Goal: Communication & Community: Answer question/provide support

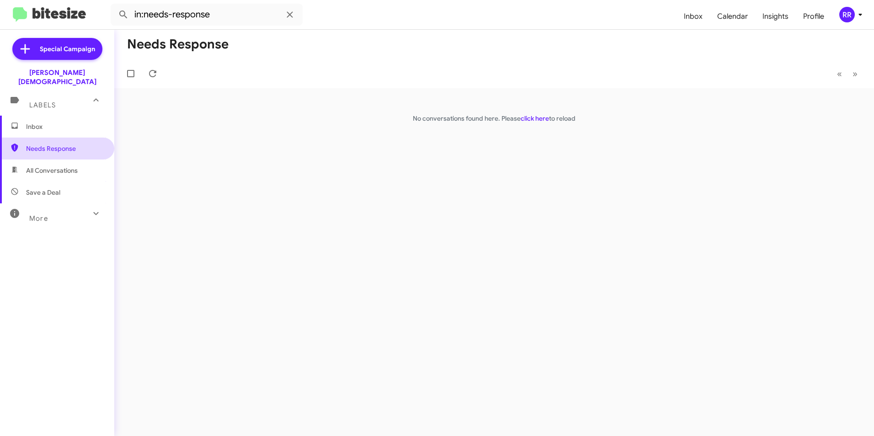
click at [58, 144] on span "Needs Response" at bounding box center [65, 148] width 78 height 9
click at [39, 144] on span "Needs Response" at bounding box center [65, 148] width 78 height 9
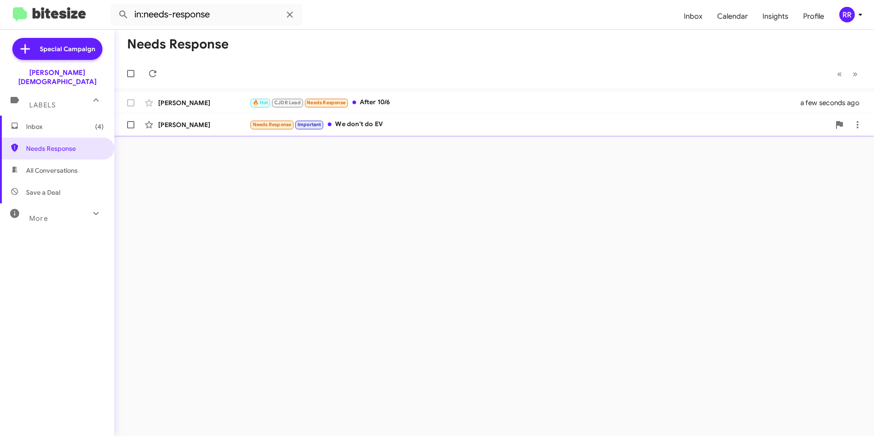
click at [184, 123] on div "[PERSON_NAME]" at bounding box center [203, 124] width 91 height 9
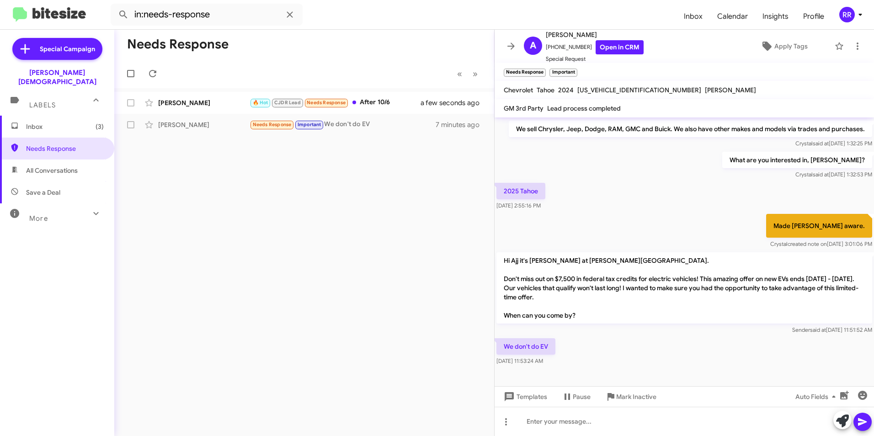
scroll to position [170, 0]
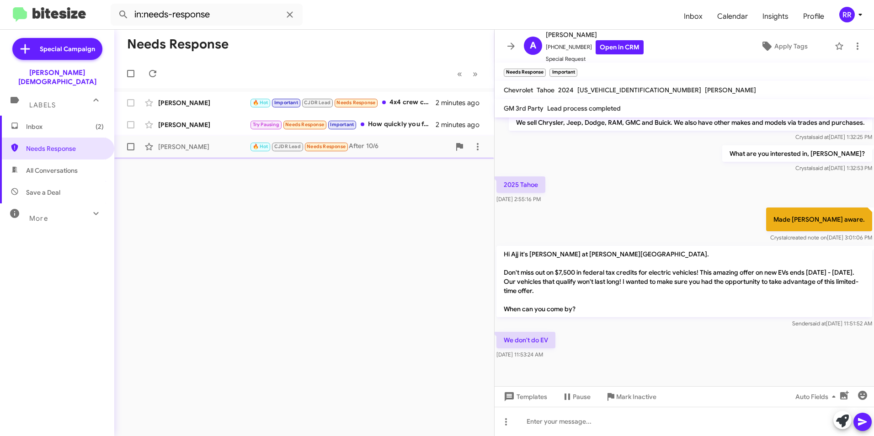
click at [195, 145] on div "[PERSON_NAME]" at bounding box center [203, 146] width 91 height 9
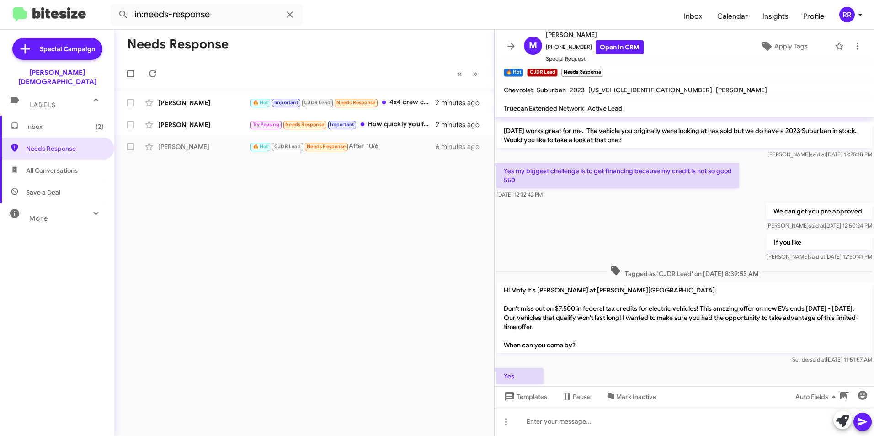
scroll to position [133, 0]
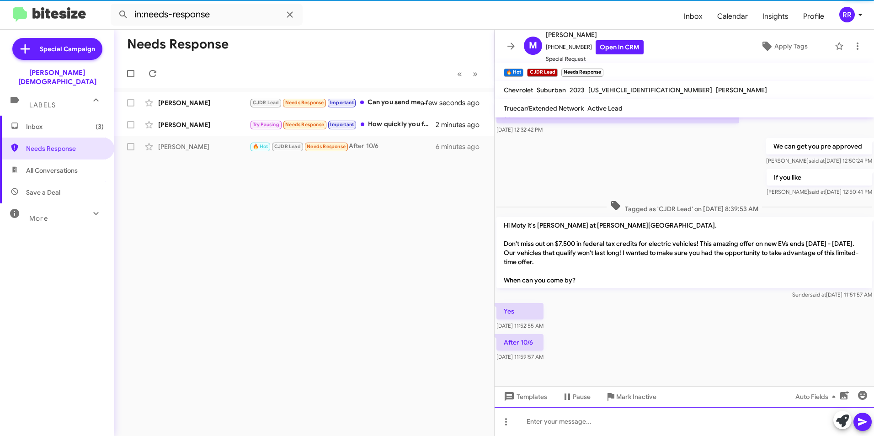
click at [584, 418] on div at bounding box center [685, 421] width 380 height 29
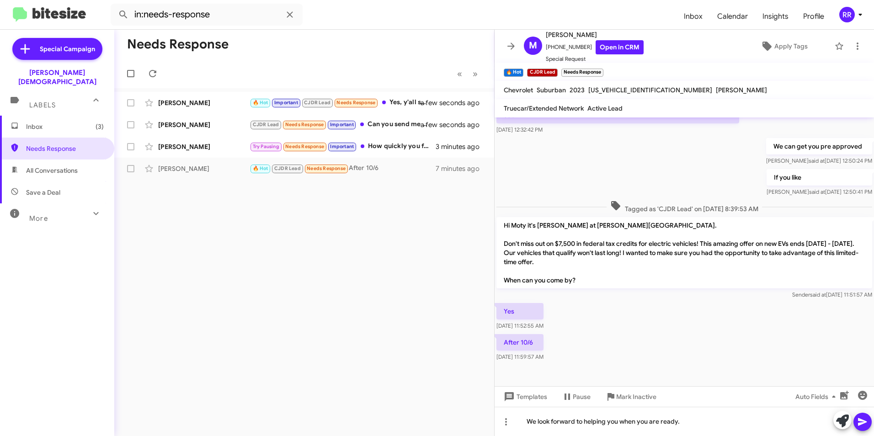
click at [865, 427] on icon at bounding box center [862, 422] width 11 height 11
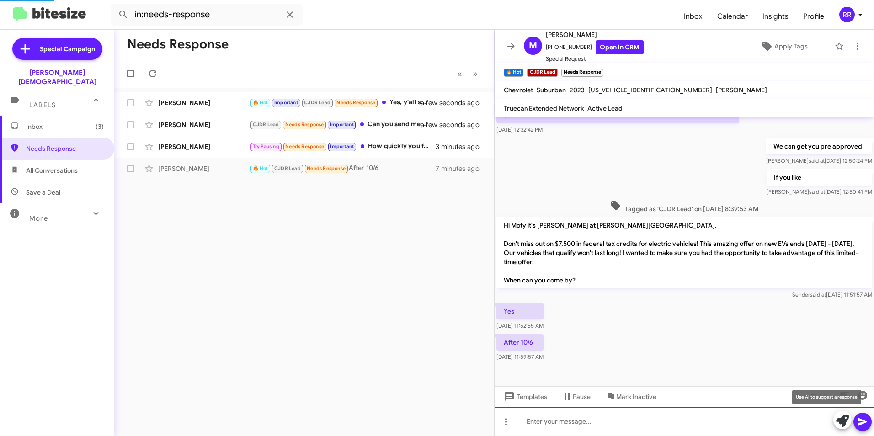
scroll to position [0, 0]
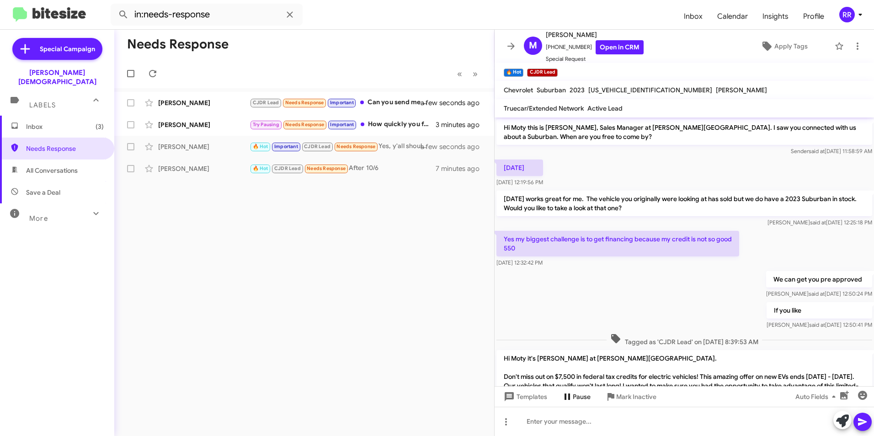
click at [578, 397] on span "Pause" at bounding box center [582, 397] width 18 height 16
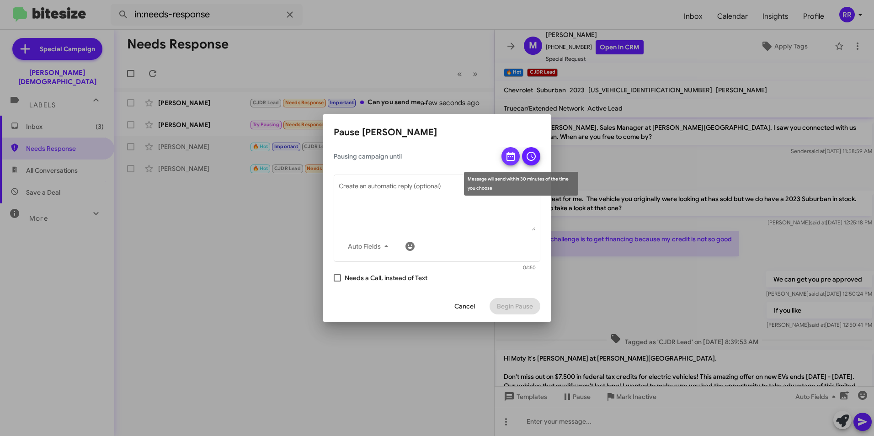
click at [504, 154] on button at bounding box center [511, 156] width 18 height 18
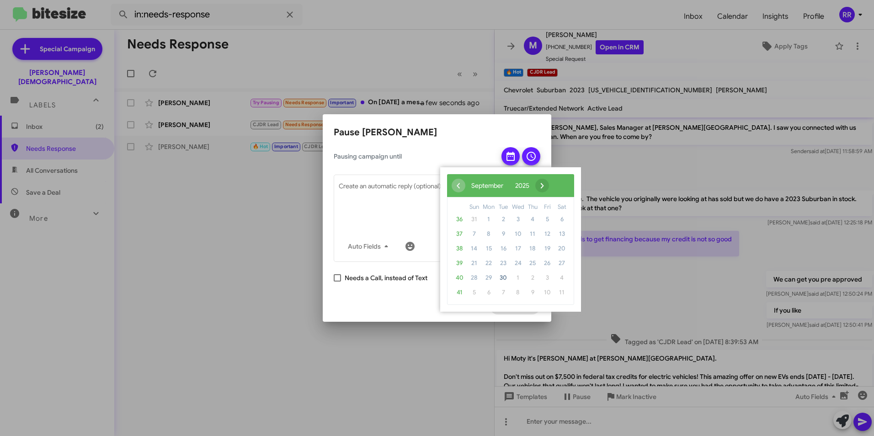
click at [549, 182] on span "›" at bounding box center [543, 186] width 14 height 14
click at [491, 237] on span "6" at bounding box center [489, 234] width 15 height 15
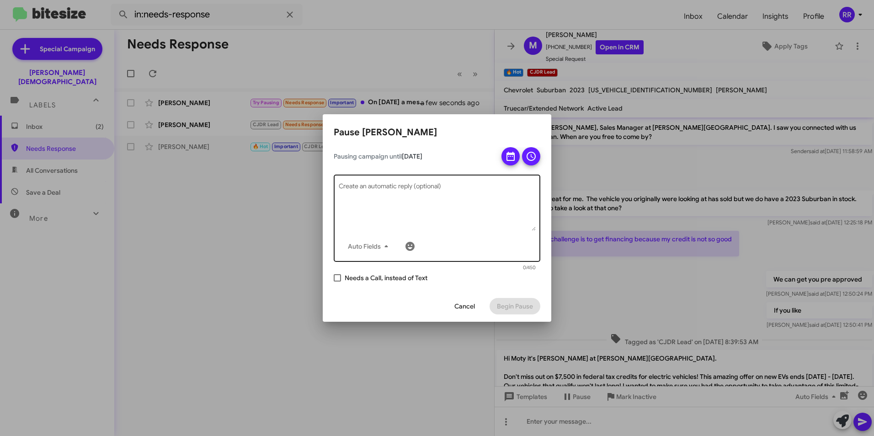
click at [462, 216] on textarea "Create an automatic reply (optional)" at bounding box center [437, 207] width 197 height 48
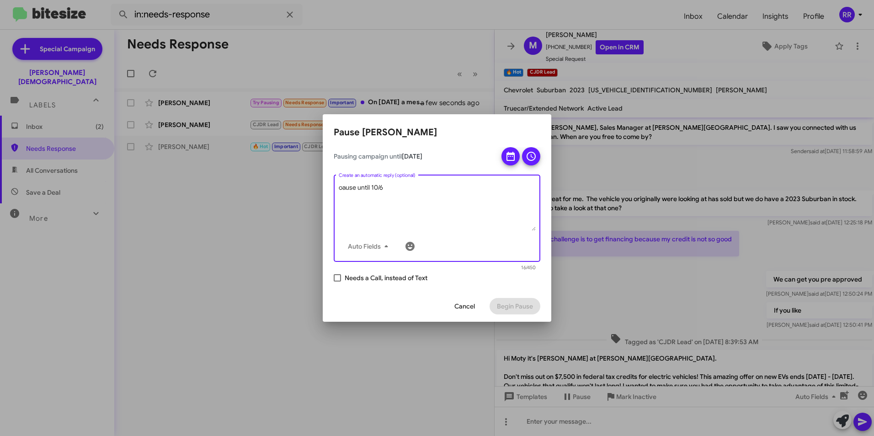
click at [476, 239] on div "Auto Fields" at bounding box center [437, 246] width 197 height 18
type textarea "pause until 10/6"
click at [491, 292] on div "Cancel Begin Pause" at bounding box center [437, 306] width 207 height 31
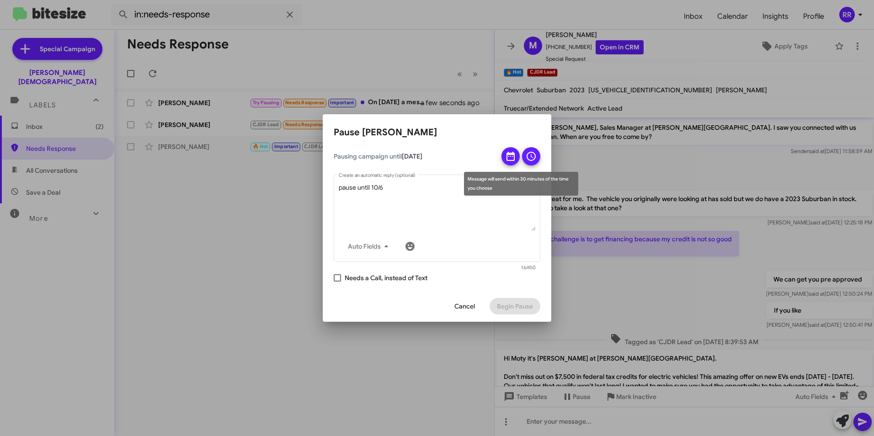
click at [509, 160] on icon at bounding box center [510, 156] width 11 height 11
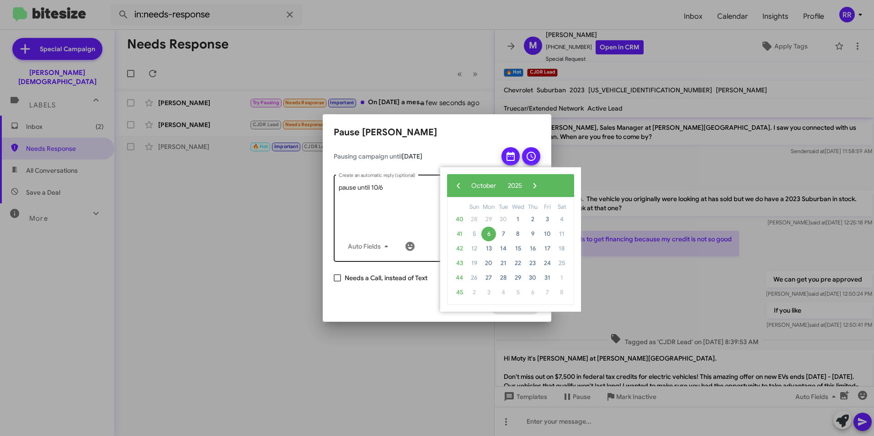
click at [493, 231] on span "6" at bounding box center [489, 234] width 15 height 15
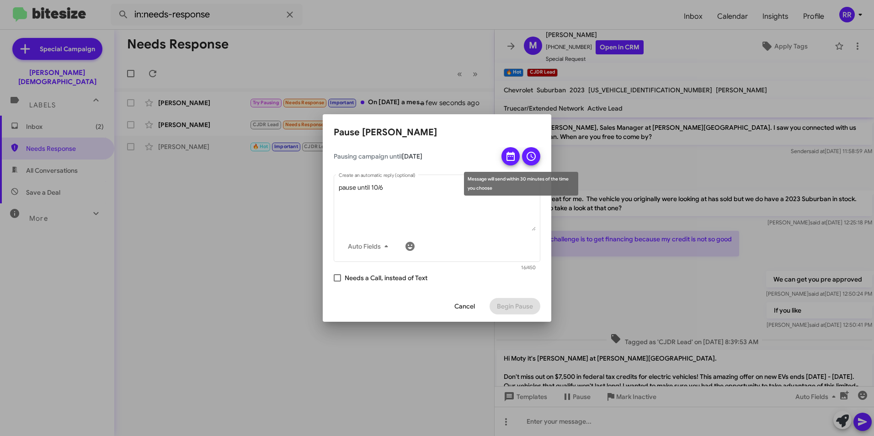
click at [527, 155] on icon at bounding box center [531, 156] width 11 height 11
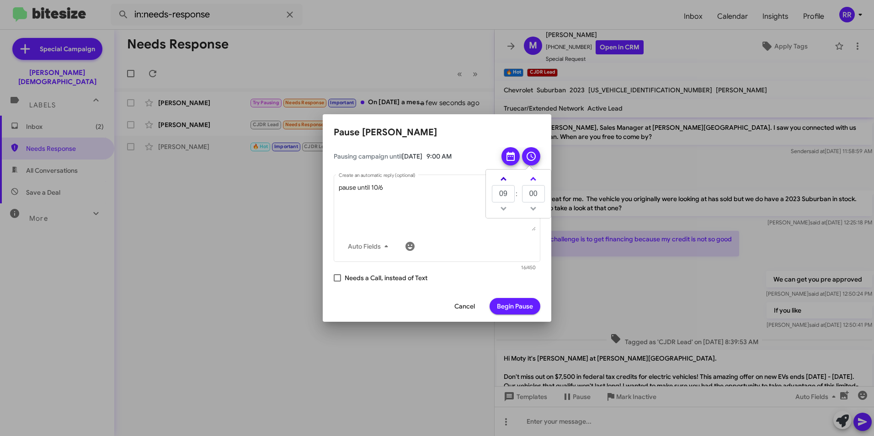
click at [503, 180] on span at bounding box center [504, 180] width 6 height 6
type input "11"
click at [510, 310] on span "Begin Pause" at bounding box center [515, 306] width 36 height 16
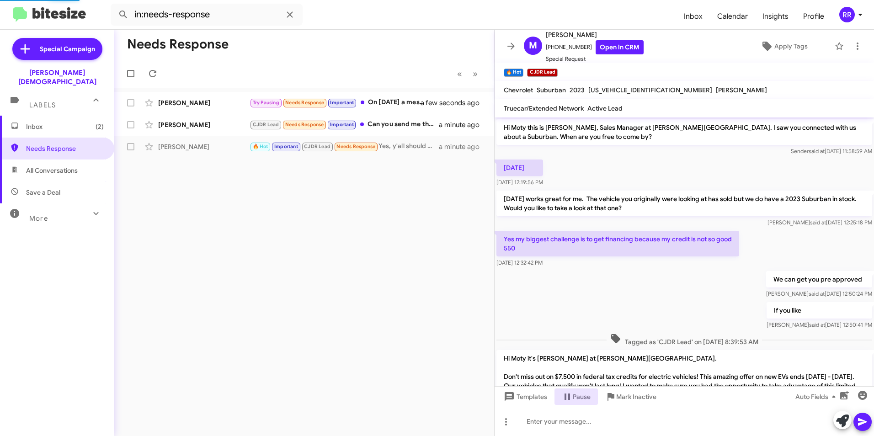
scroll to position [254, 0]
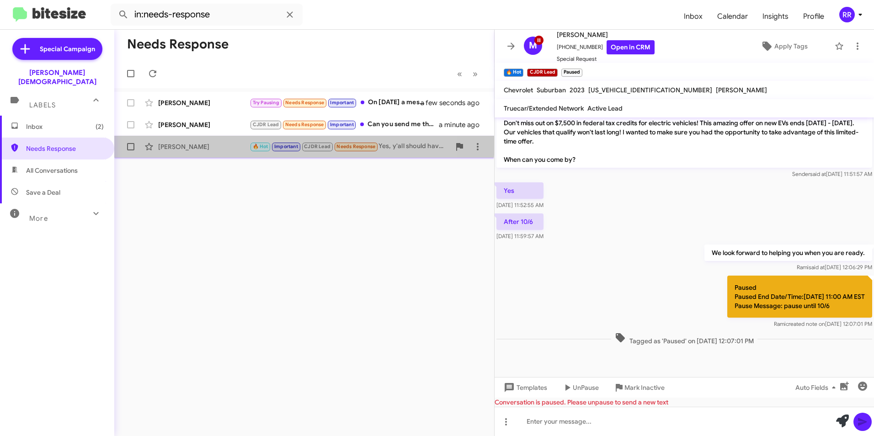
click at [185, 139] on div "[PERSON_NAME] 🔥 Hot Important CJDR Lead Needs Response Yes, y'all should have t…" at bounding box center [304, 147] width 365 height 18
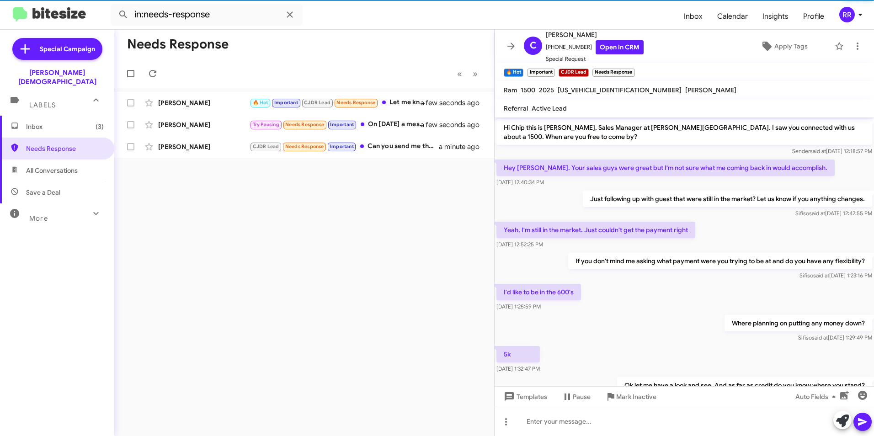
scroll to position [46, 0]
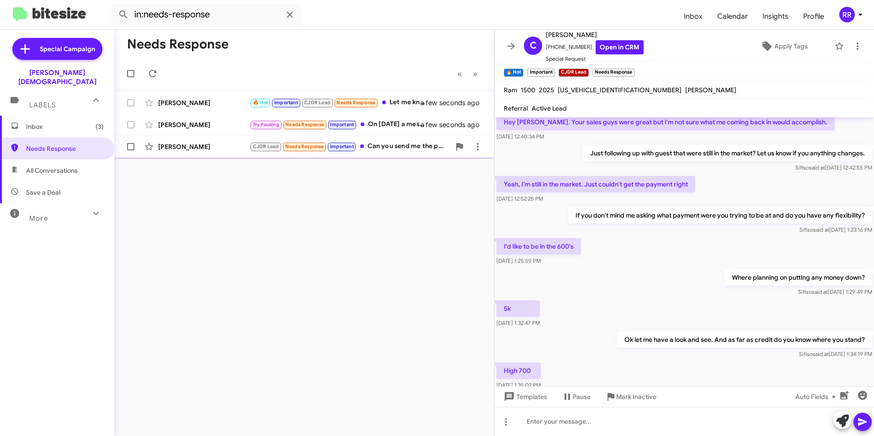
click at [183, 145] on div "[PERSON_NAME]" at bounding box center [203, 146] width 91 height 9
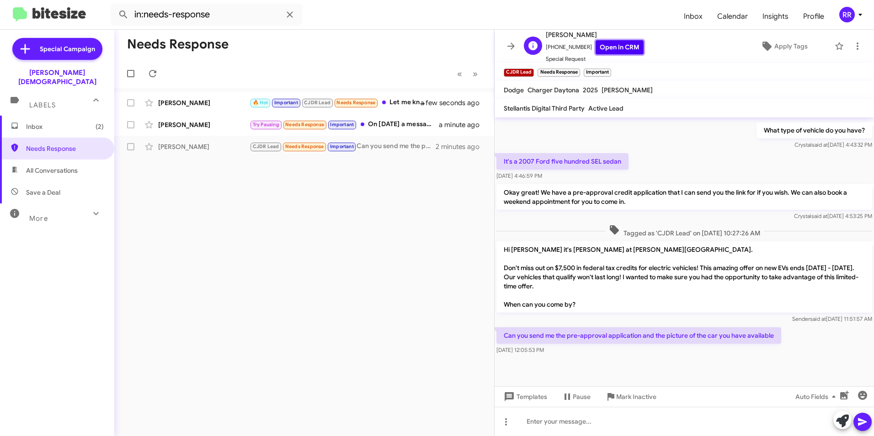
click at [615, 51] on link "Open in CRM" at bounding box center [620, 47] width 48 height 14
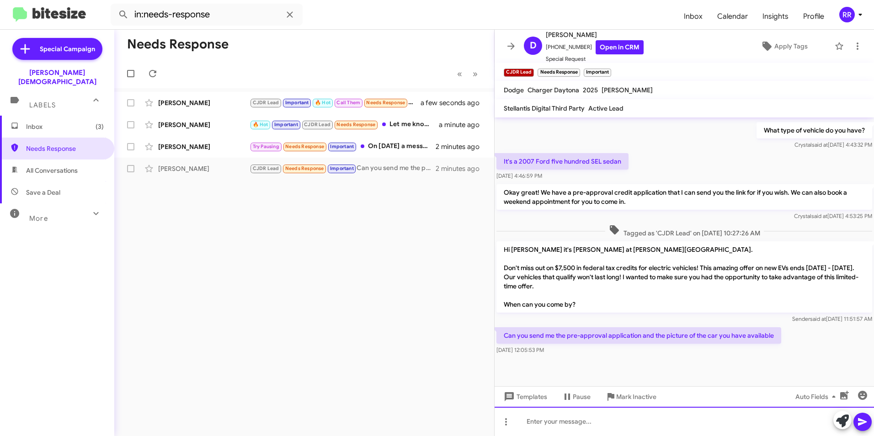
click at [558, 423] on div at bounding box center [685, 421] width 380 height 29
click at [866, 425] on icon at bounding box center [862, 422] width 11 height 11
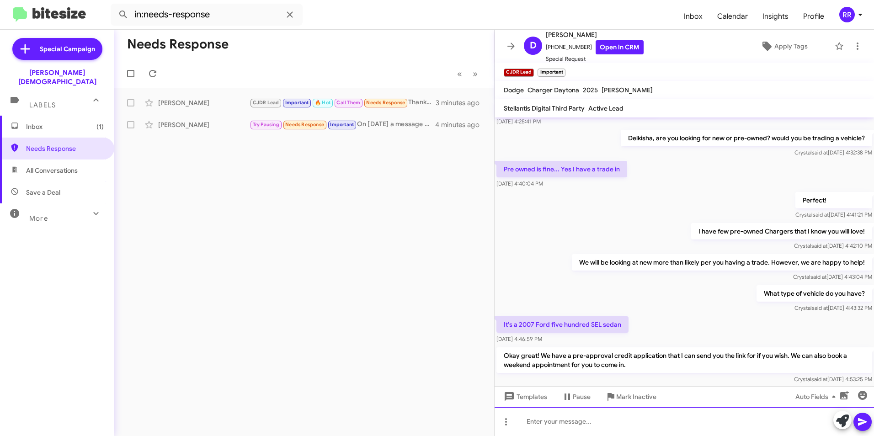
scroll to position [137, 0]
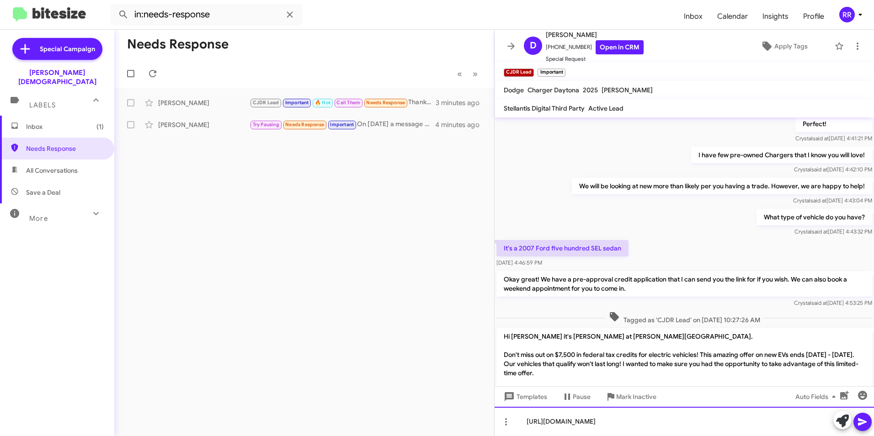
click at [526, 418] on div "[URL][DOMAIN_NAME]" at bounding box center [685, 421] width 380 height 29
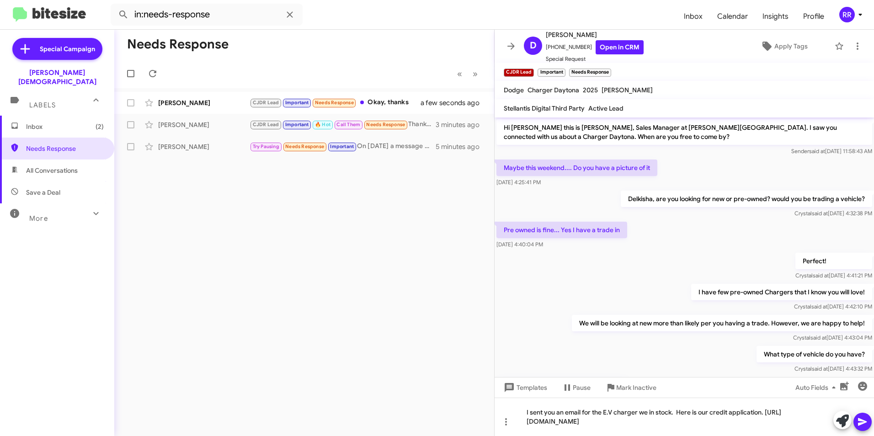
click at [862, 425] on icon at bounding box center [862, 422] width 11 height 11
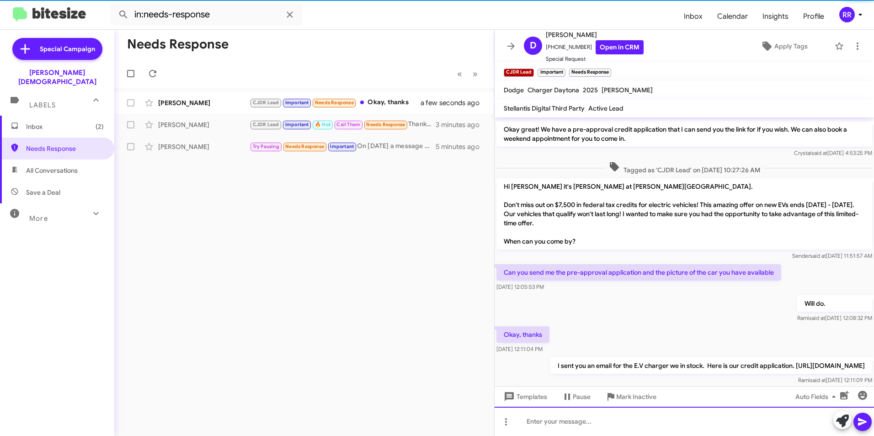
scroll to position [333, 0]
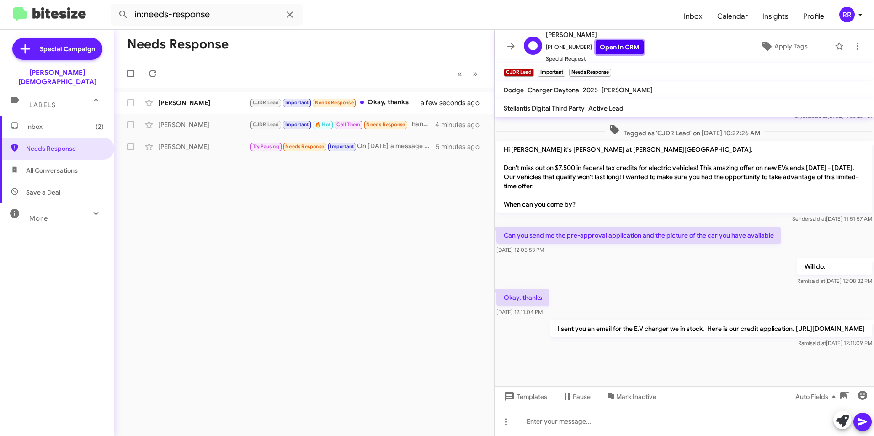
click at [600, 42] on link "Open in CRM" at bounding box center [620, 47] width 48 height 14
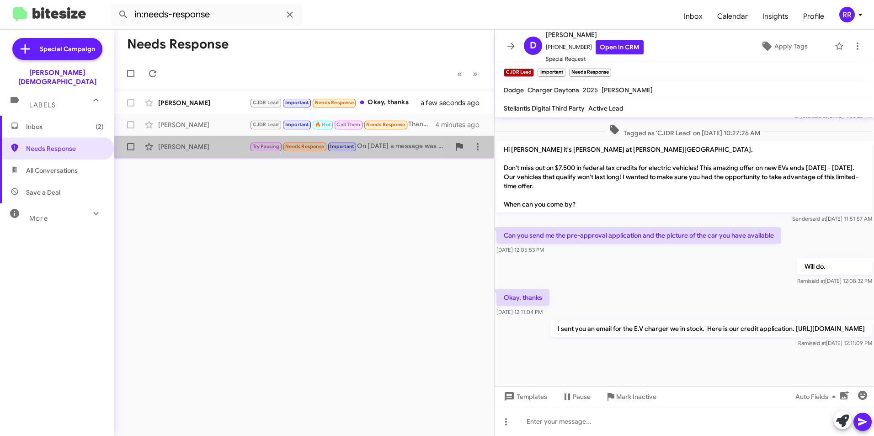
click at [178, 146] on div "[PERSON_NAME]" at bounding box center [203, 146] width 91 height 9
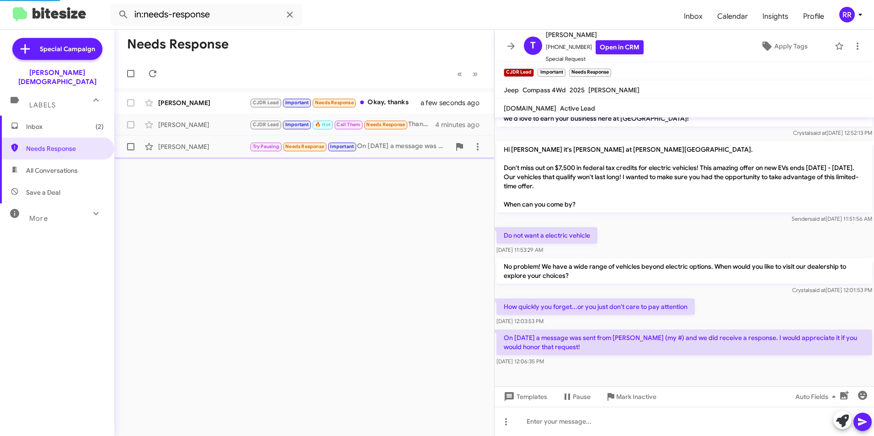
scroll to position [99, 0]
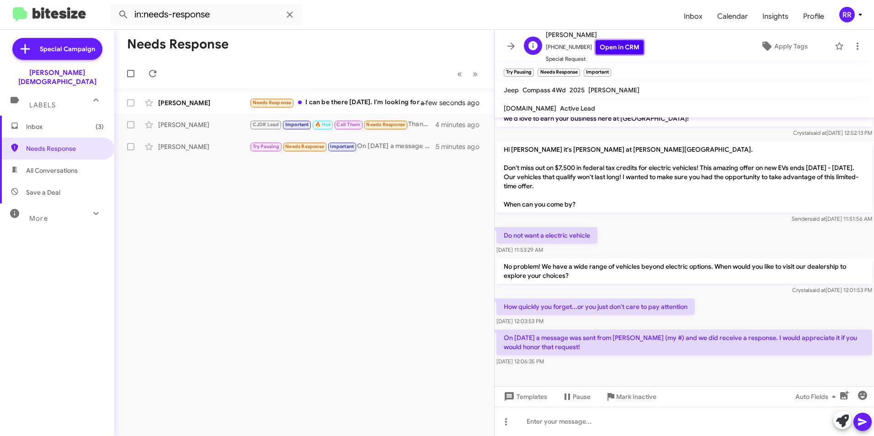
click at [597, 42] on link "Open in CRM" at bounding box center [620, 47] width 48 height 14
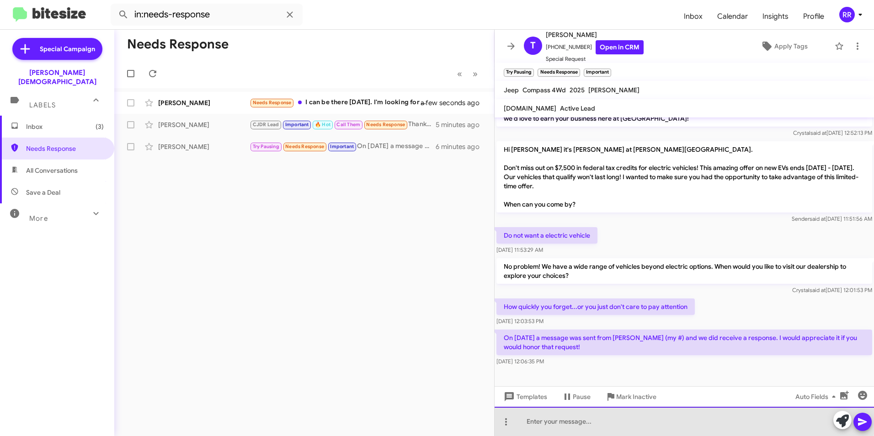
click at [556, 417] on div at bounding box center [685, 421] width 380 height 29
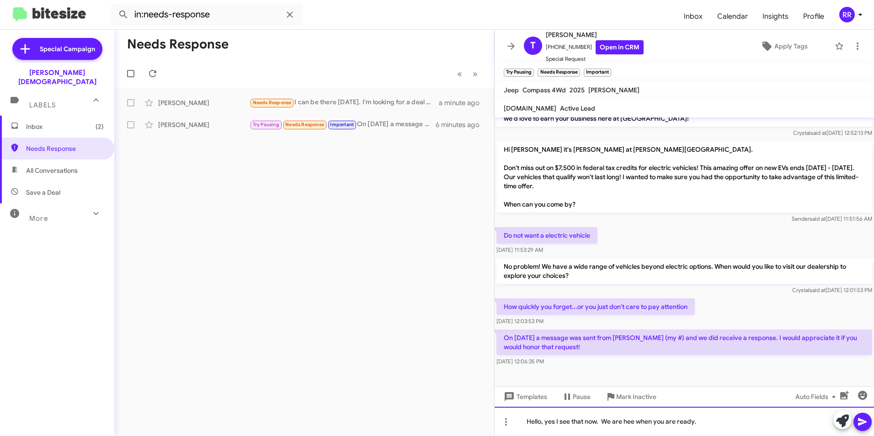
drag, startPoint x: 627, startPoint y: 423, endPoint x: 685, endPoint y: 418, distance: 58.8
click at [741, 418] on div "Hello, yes I see that now. We are hee when you are ready." at bounding box center [685, 421] width 380 height 29
click at [866, 427] on icon at bounding box center [862, 422] width 11 height 11
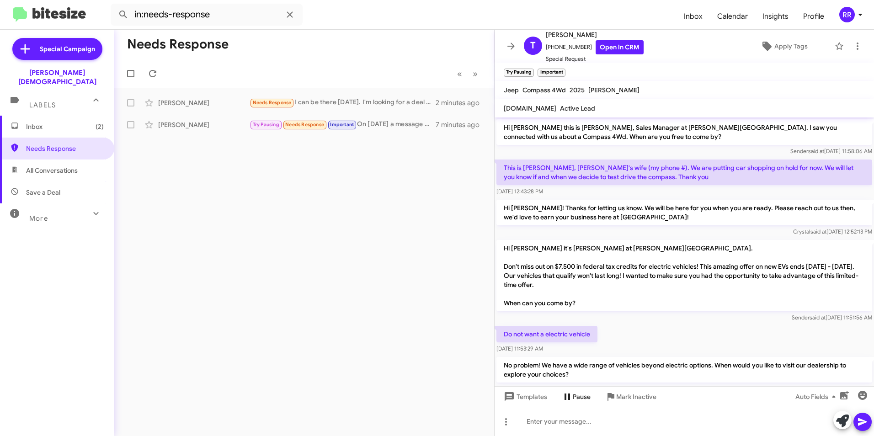
click at [572, 400] on icon at bounding box center [567, 396] width 11 height 11
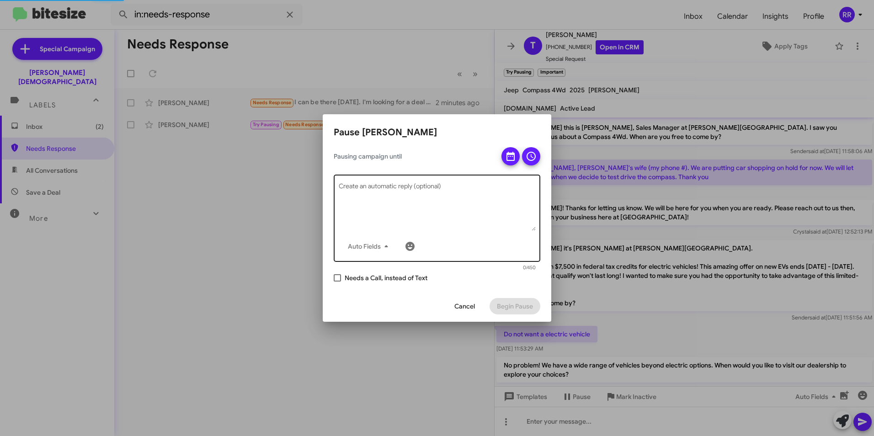
click at [460, 181] on div "Auto Fields Create an automatic reply (optional)" at bounding box center [437, 217] width 197 height 89
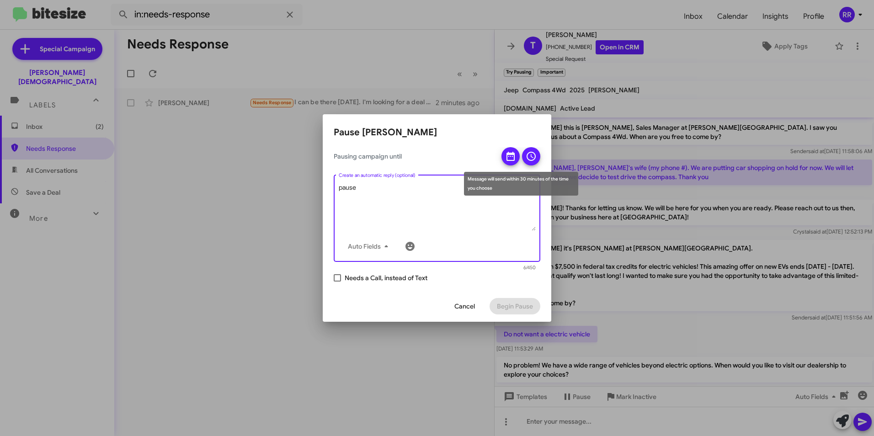
type textarea "pause"
click at [506, 156] on icon at bounding box center [510, 156] width 11 height 11
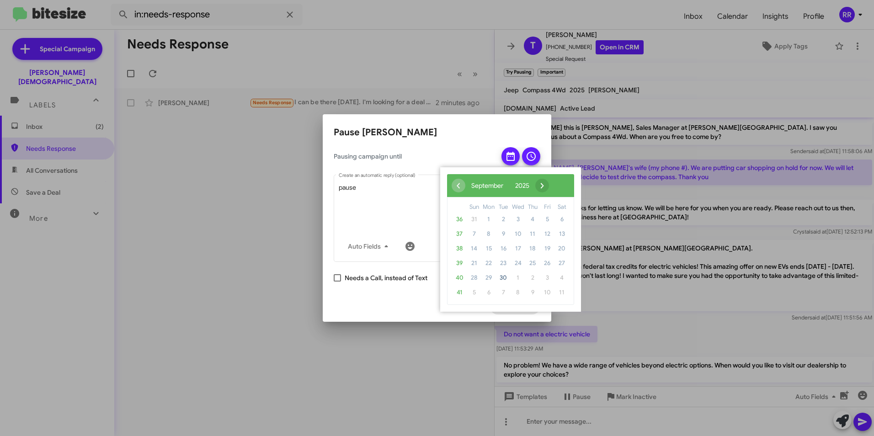
click at [549, 186] on span "›" at bounding box center [543, 186] width 14 height 14
click at [542, 186] on span "›" at bounding box center [535, 186] width 14 height 14
click at [550, 233] on span "7" at bounding box center [547, 234] width 15 height 15
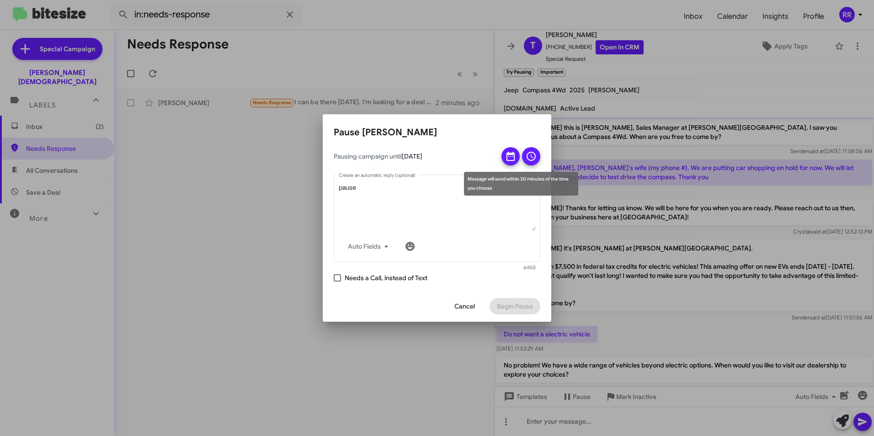
click at [533, 158] on icon at bounding box center [531, 156] width 11 height 11
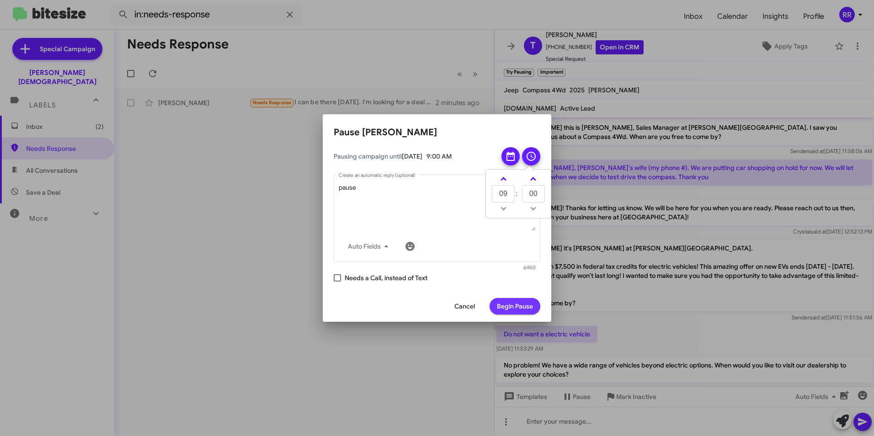
click at [519, 304] on span "Begin Pause" at bounding box center [515, 306] width 36 height 16
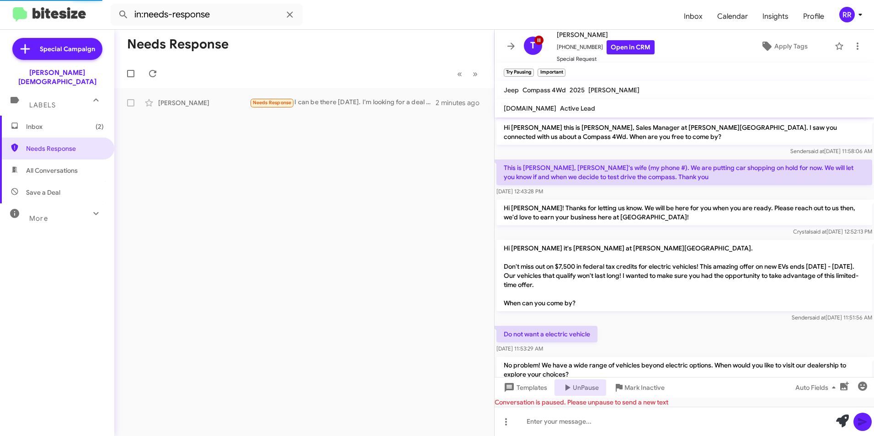
scroll to position [220, 0]
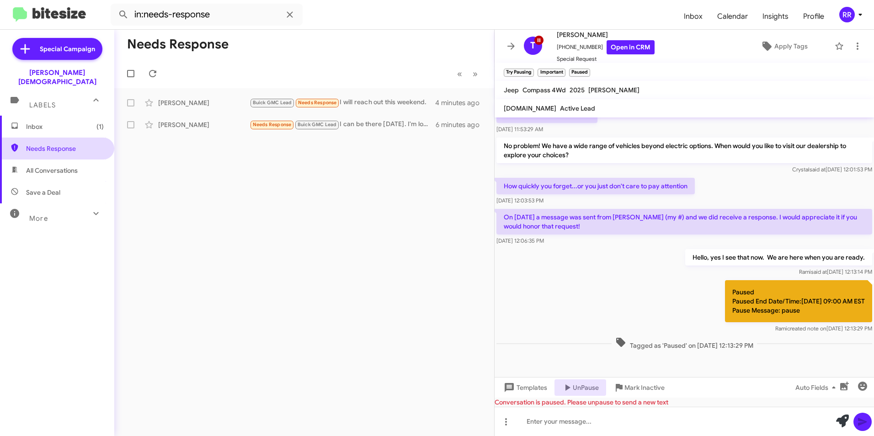
click at [50, 144] on span "Needs Response" at bounding box center [65, 148] width 78 height 9
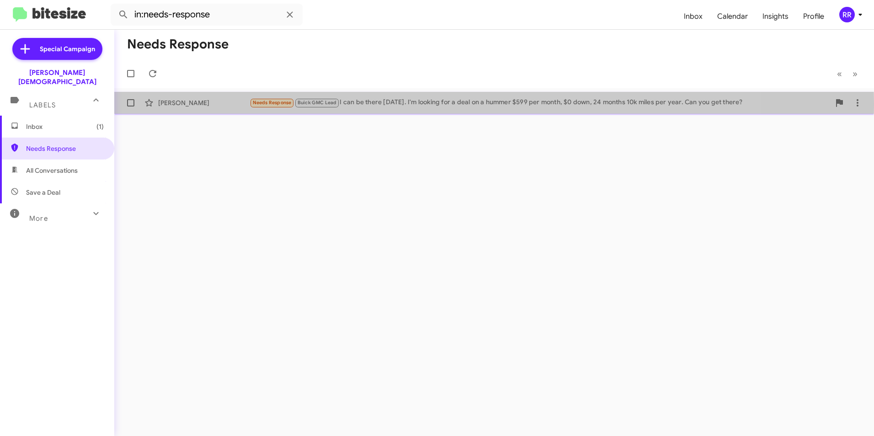
click at [179, 104] on div "[PERSON_NAME]" at bounding box center [203, 102] width 91 height 9
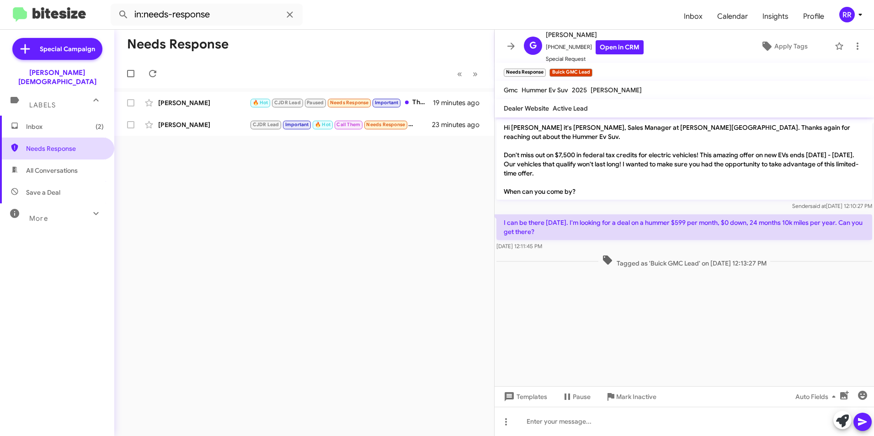
click at [45, 144] on span "Needs Response" at bounding box center [65, 148] width 78 height 9
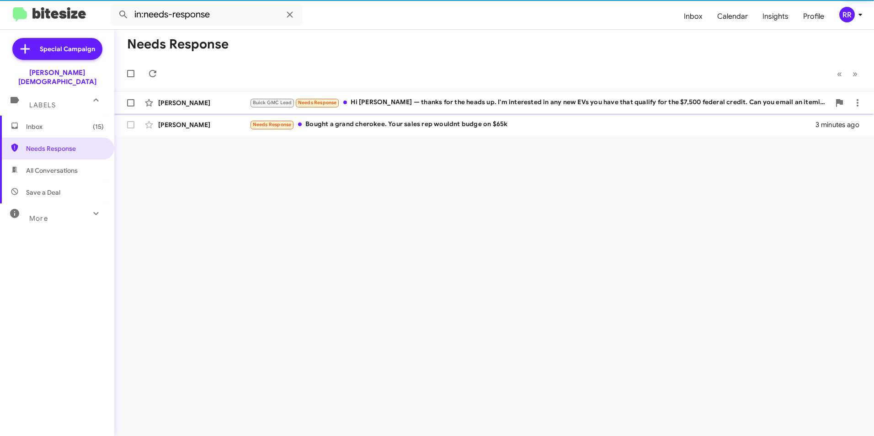
click at [464, 105] on div "Buick GMC Lead Needs Response Hi [PERSON_NAME] — thanks for the heads up. I'm i…" at bounding box center [540, 102] width 581 height 11
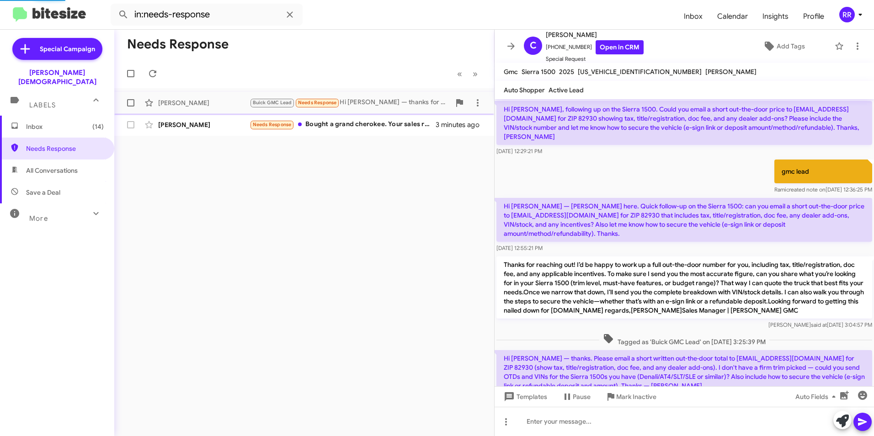
scroll to position [262, 0]
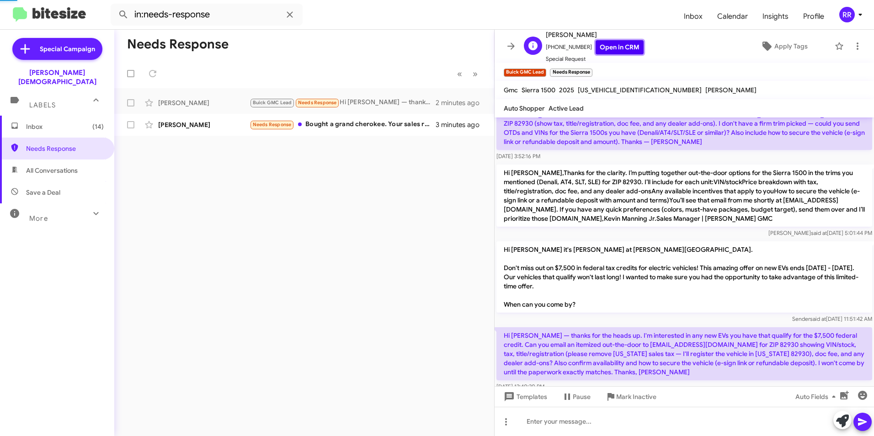
click at [626, 46] on link "Open in CRM" at bounding box center [620, 47] width 48 height 14
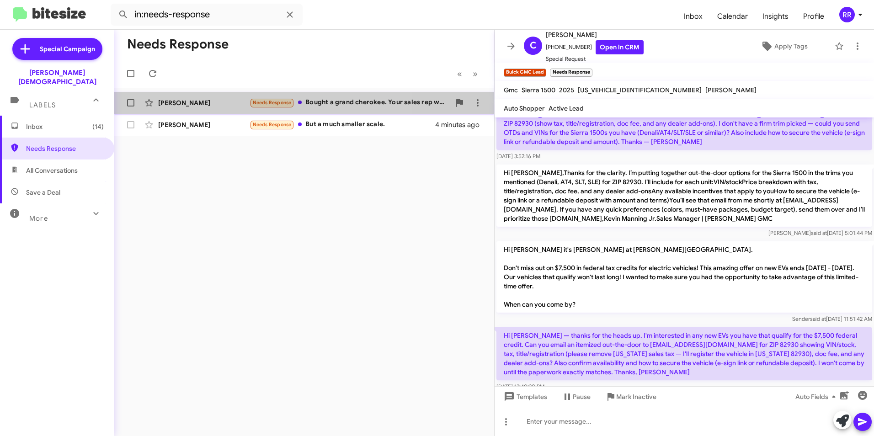
click at [163, 106] on div "[PERSON_NAME]" at bounding box center [203, 102] width 91 height 9
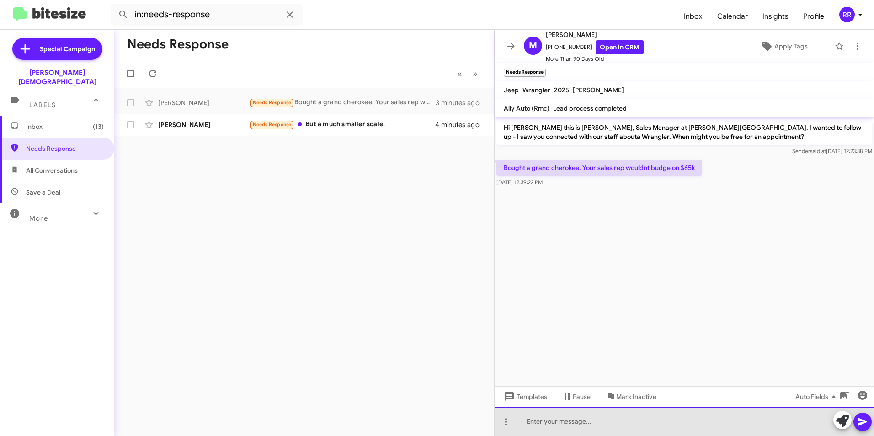
click at [539, 423] on div at bounding box center [685, 421] width 380 height 29
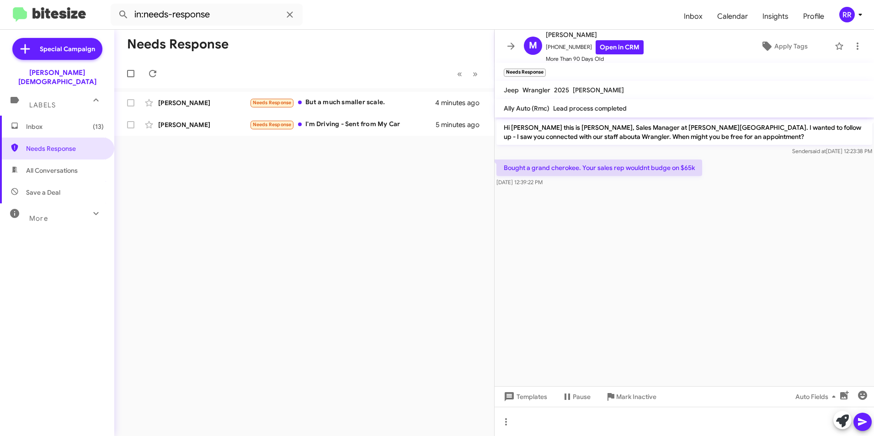
click at [322, 184] on div "Needs Response « Previous » Next [PERSON_NAME] Needs Response But a much smalle…" at bounding box center [304, 233] width 380 height 407
click at [205, 125] on div "[PERSON_NAME]" at bounding box center [203, 124] width 91 height 9
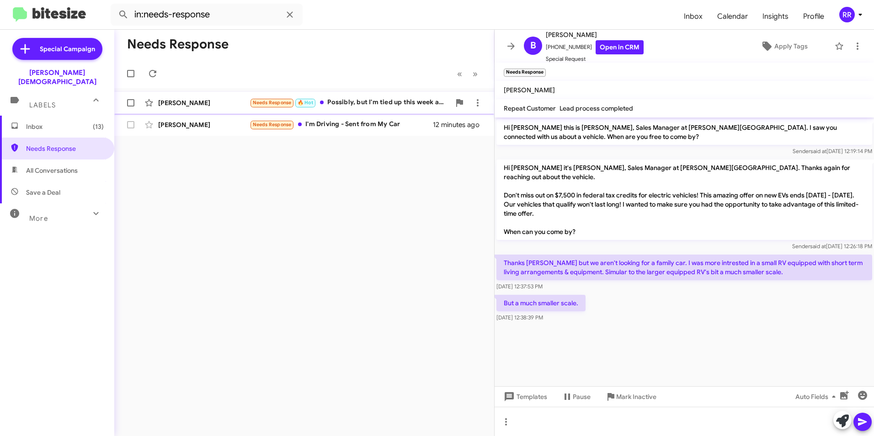
click at [181, 105] on div "[PERSON_NAME]" at bounding box center [203, 102] width 91 height 9
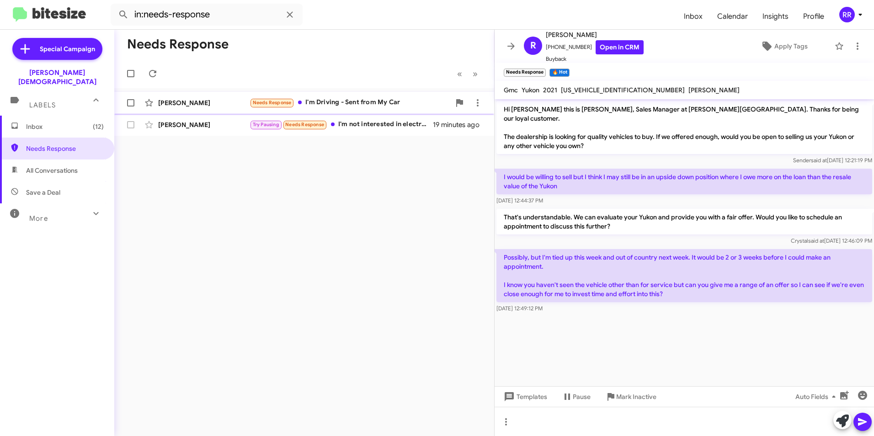
click at [202, 104] on div "[PERSON_NAME]" at bounding box center [203, 102] width 91 height 9
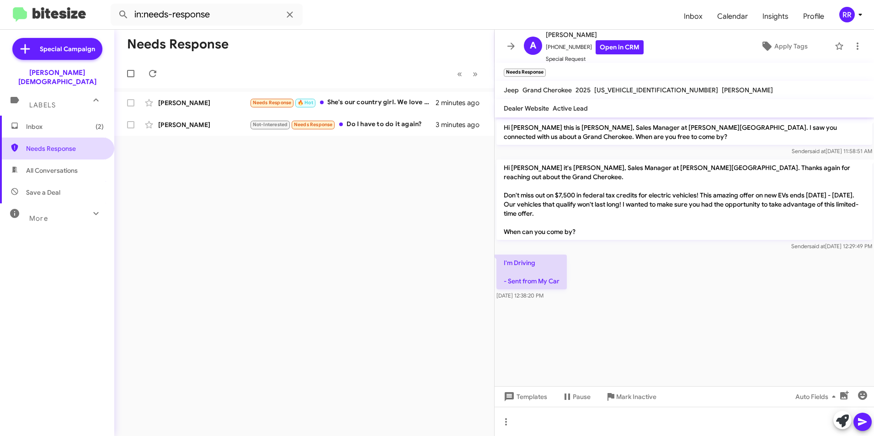
click at [70, 144] on span "Needs Response" at bounding box center [65, 148] width 78 height 9
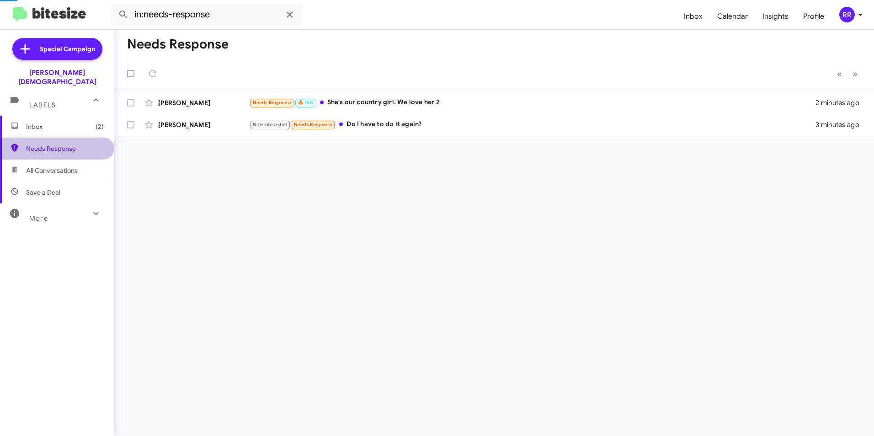
click at [68, 144] on span "Needs Response" at bounding box center [65, 148] width 78 height 9
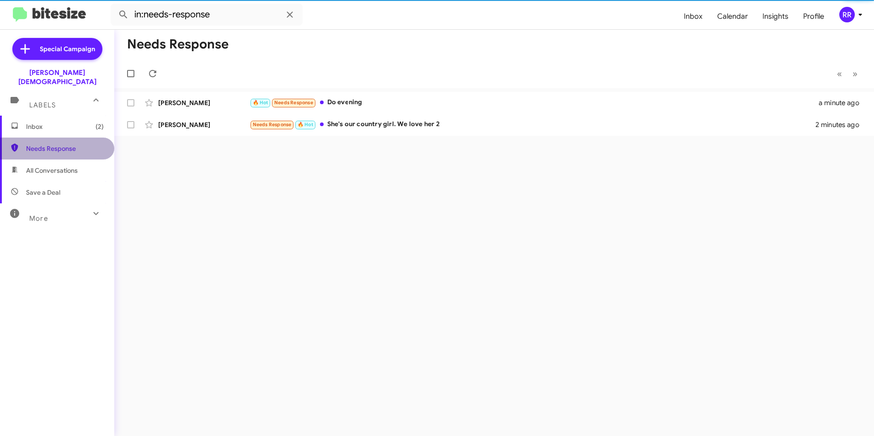
click at [68, 144] on span "Needs Response" at bounding box center [65, 148] width 78 height 9
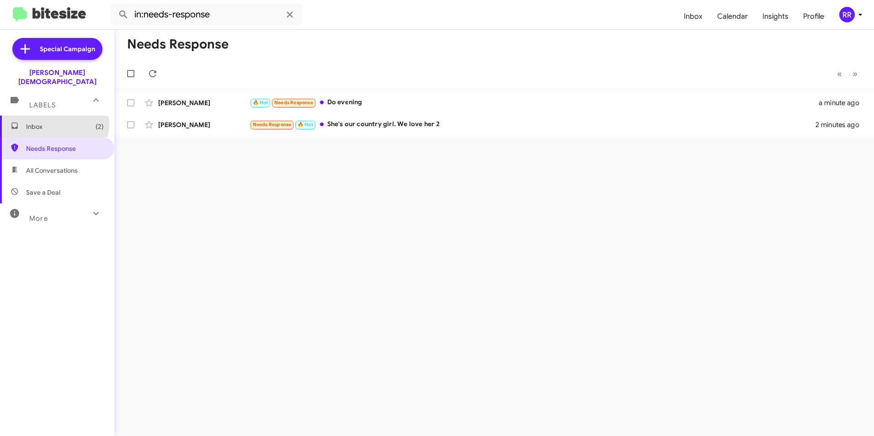
click at [51, 122] on span "Inbox (2)" at bounding box center [65, 126] width 78 height 9
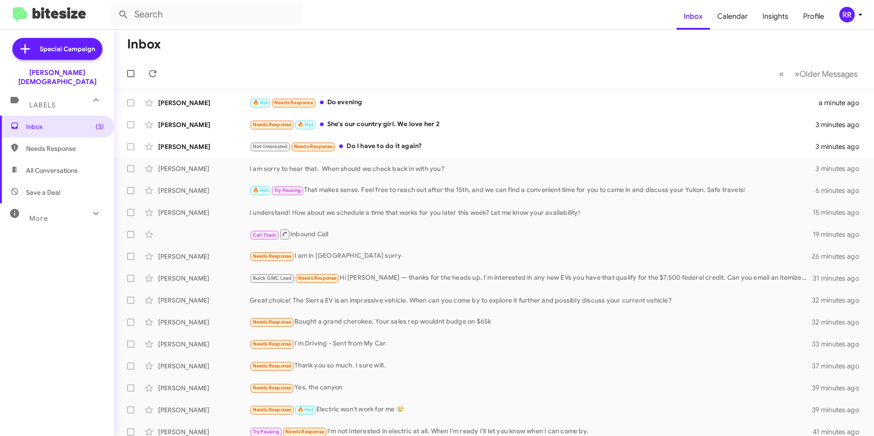
click at [44, 144] on span "Needs Response" at bounding box center [65, 148] width 78 height 9
type input "in:needs-response"
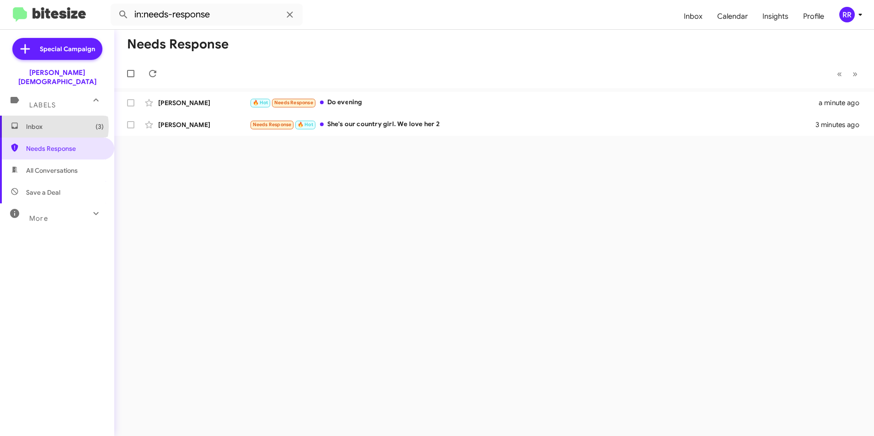
click at [51, 122] on span "Inbox (3)" at bounding box center [65, 126] width 78 height 9
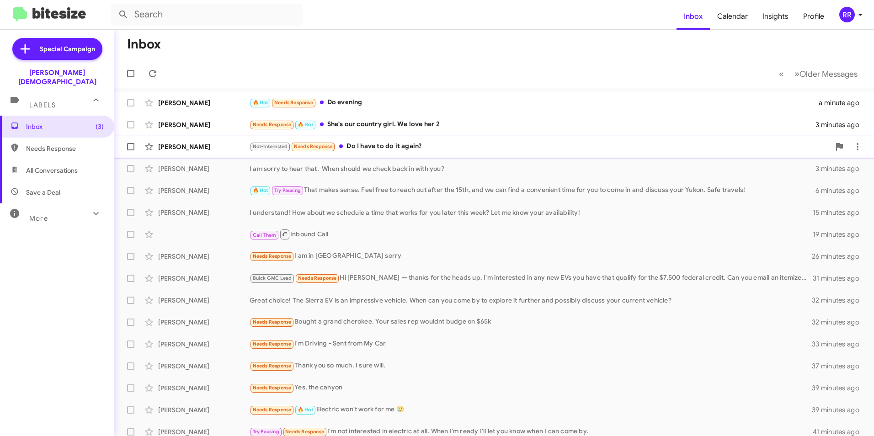
click at [184, 145] on div "[PERSON_NAME]" at bounding box center [203, 146] width 91 height 9
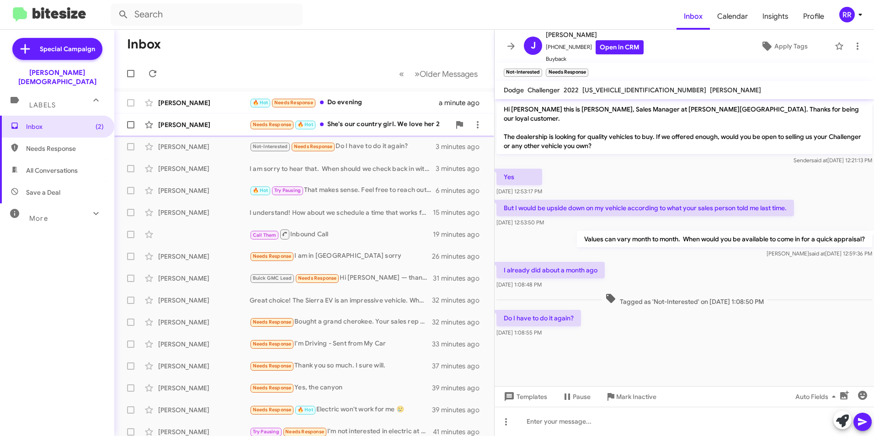
click at [174, 122] on div "[PERSON_NAME]" at bounding box center [203, 124] width 91 height 9
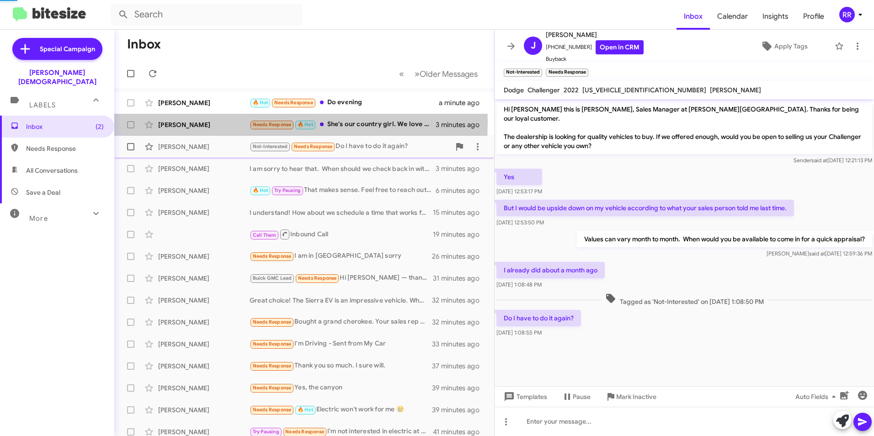
scroll to position [38, 0]
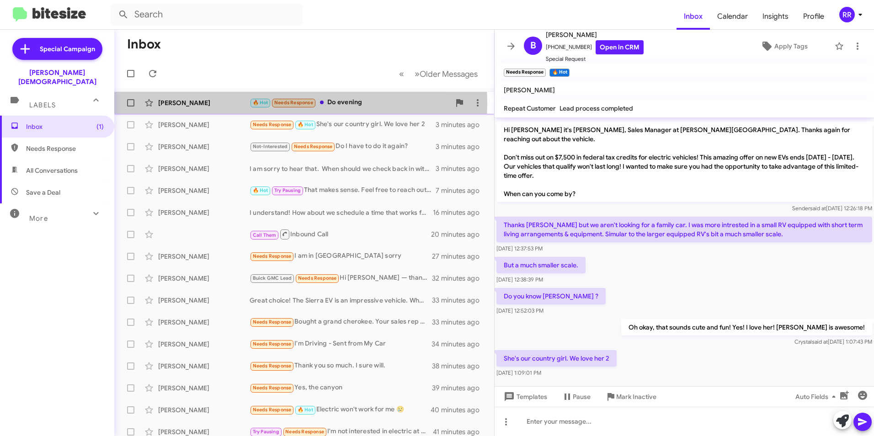
click at [175, 103] on div "[PERSON_NAME]" at bounding box center [203, 102] width 91 height 9
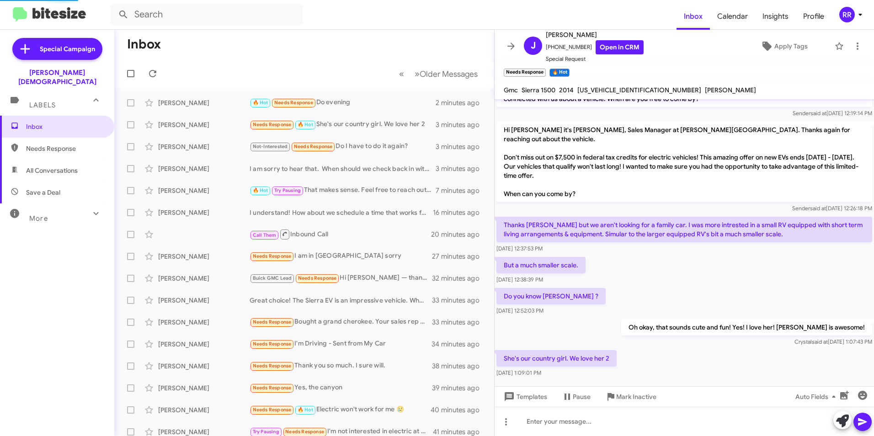
scroll to position [74, 0]
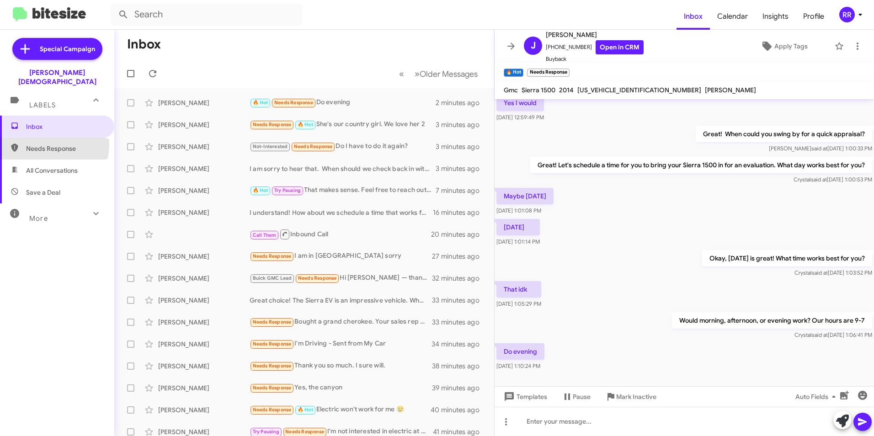
click at [41, 144] on span "Needs Response" at bounding box center [65, 148] width 78 height 9
type input "in:needs-response"
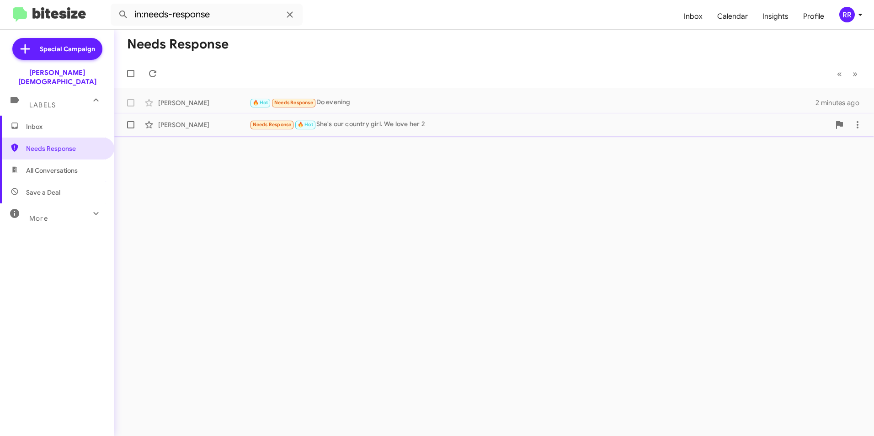
click at [176, 118] on div "[PERSON_NAME] Needs Response 🔥 Hot She's our country girl. We love her 2 3 minu…" at bounding box center [494, 125] width 745 height 18
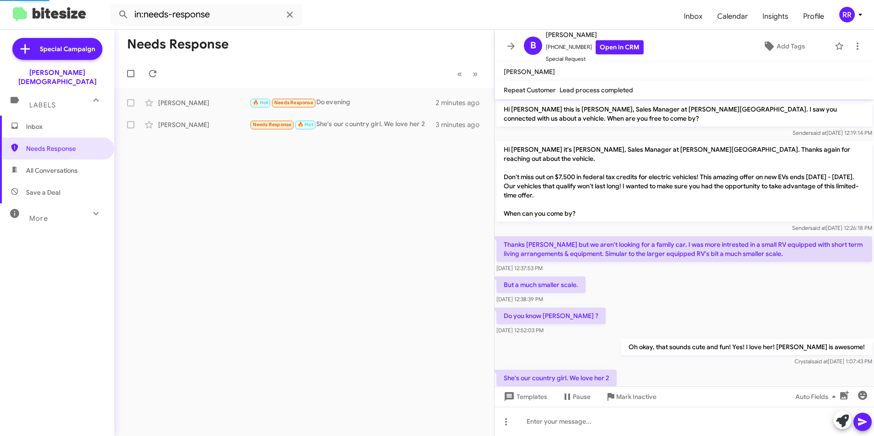
scroll to position [20, 0]
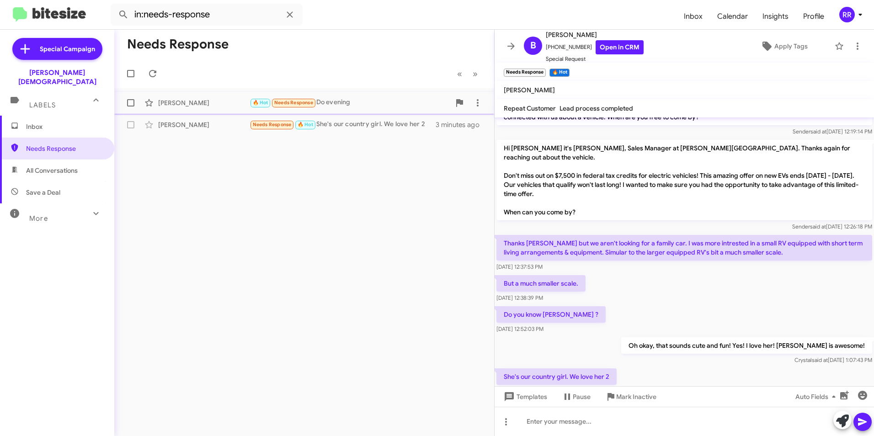
click at [205, 107] on div "[PERSON_NAME]" at bounding box center [203, 102] width 91 height 9
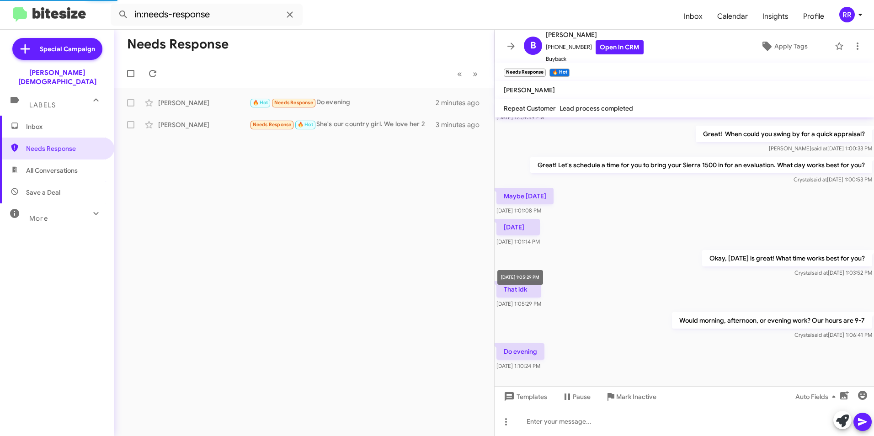
scroll to position [74, 0]
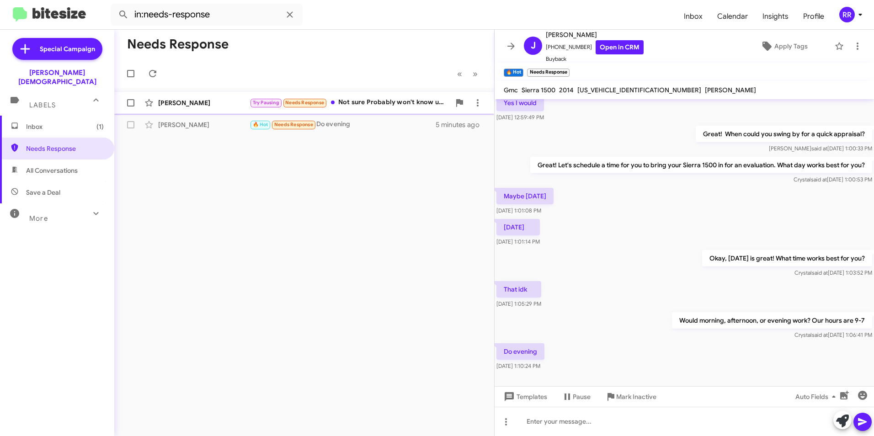
drag, startPoint x: 174, startPoint y: 101, endPoint x: 175, endPoint y: 106, distance: 5.1
click at [174, 101] on div "[PERSON_NAME]" at bounding box center [203, 102] width 91 height 9
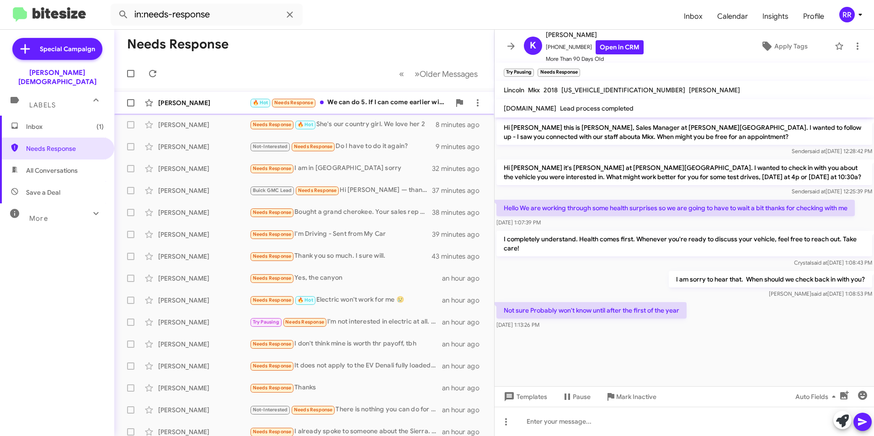
click at [384, 102] on div "🔥 Hot Needs Response We can do 5. If I can come earlier will that be ok" at bounding box center [350, 102] width 201 height 11
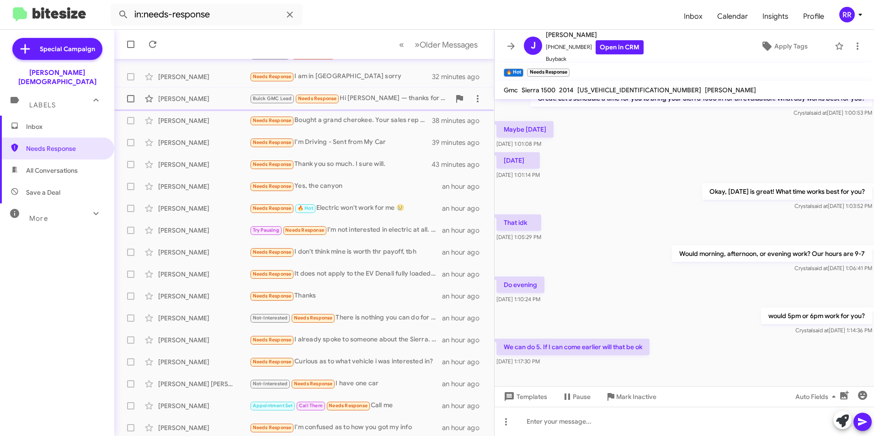
scroll to position [95, 0]
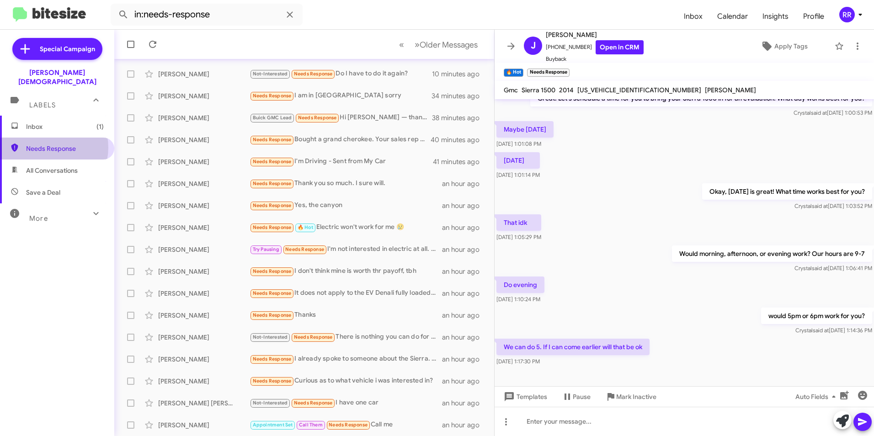
click at [46, 144] on span "Needs Response" at bounding box center [65, 148] width 78 height 9
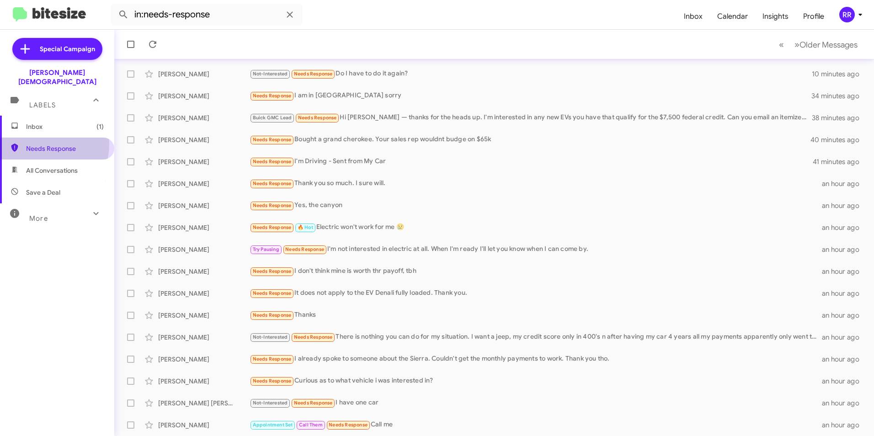
click at [39, 144] on span "Needs Response" at bounding box center [65, 148] width 78 height 9
click at [40, 144] on span "Needs Response" at bounding box center [65, 148] width 78 height 9
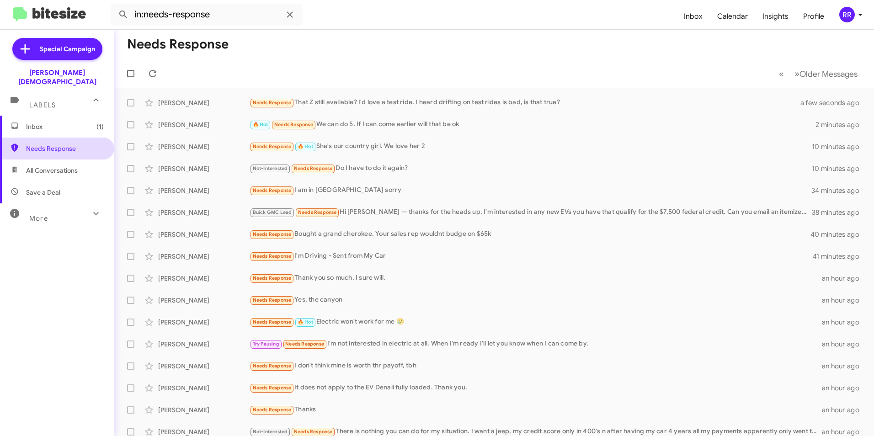
click at [58, 138] on span "Needs Response" at bounding box center [57, 149] width 114 height 22
click at [54, 122] on span "Inbox (1)" at bounding box center [65, 126] width 78 height 9
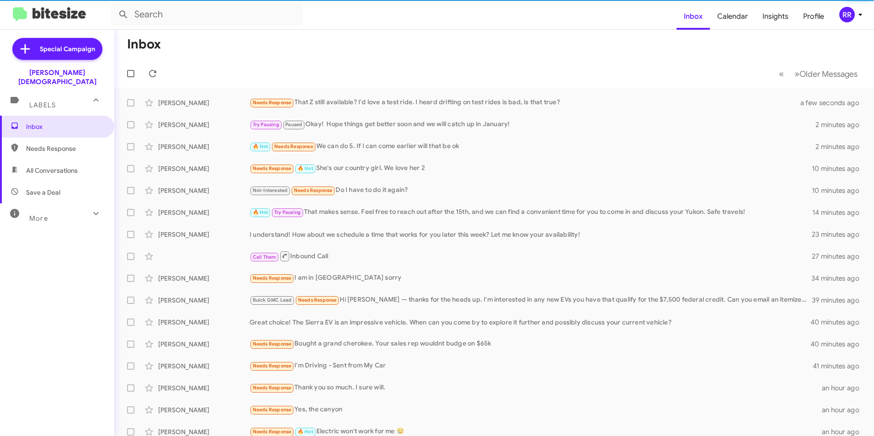
click at [49, 144] on span "Needs Response" at bounding box center [65, 148] width 78 height 9
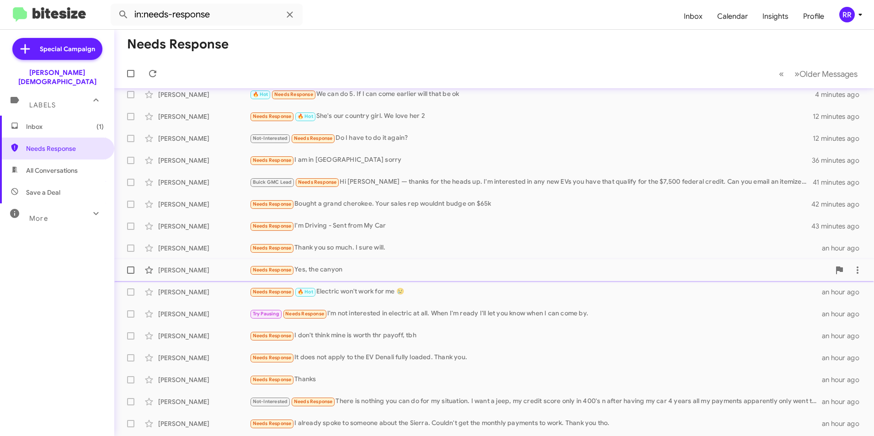
scroll to position [95, 0]
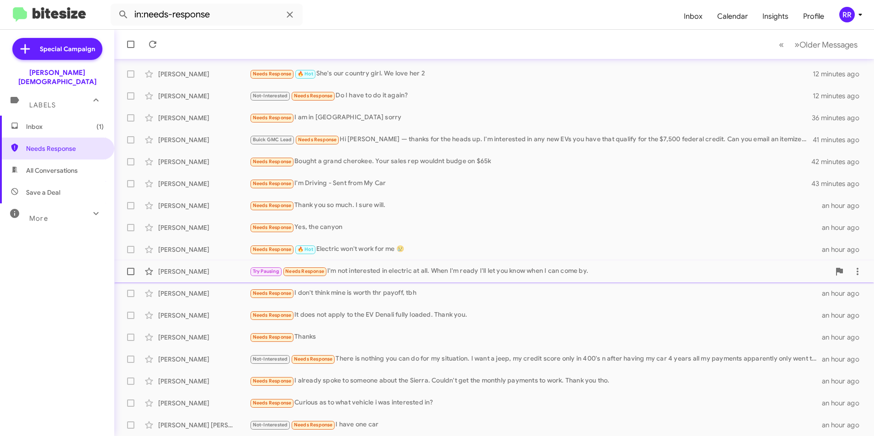
click at [193, 271] on div "[PERSON_NAME]" at bounding box center [203, 271] width 91 height 9
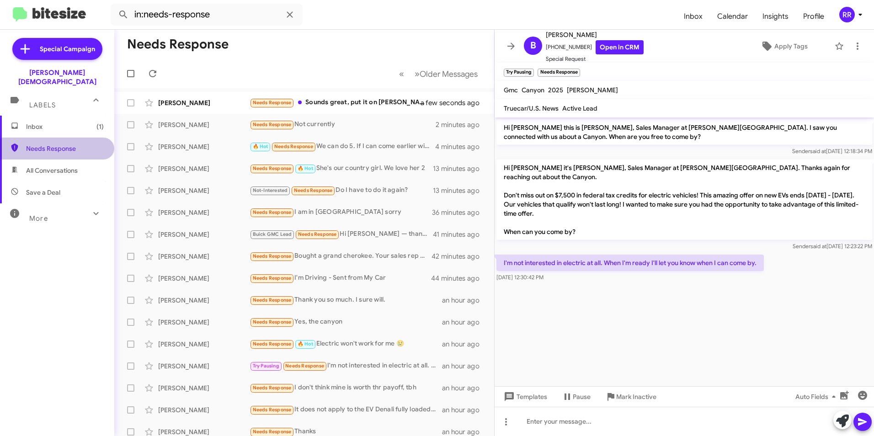
click at [57, 138] on span "Needs Response" at bounding box center [57, 149] width 114 height 22
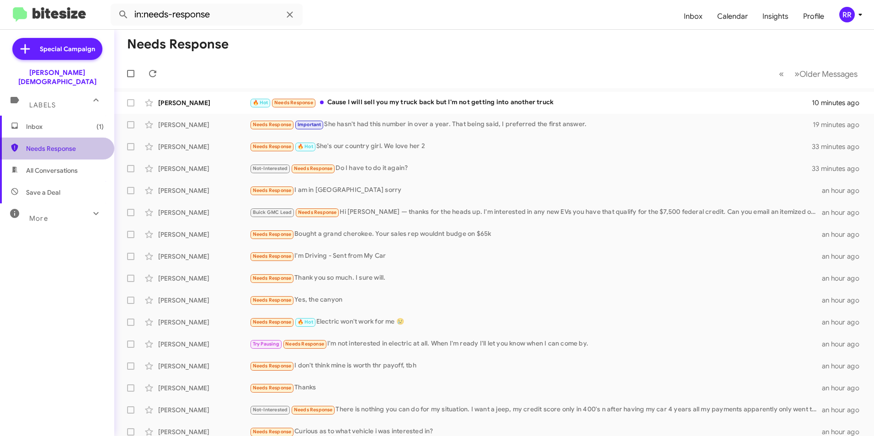
click at [64, 144] on span "Needs Response" at bounding box center [65, 148] width 78 height 9
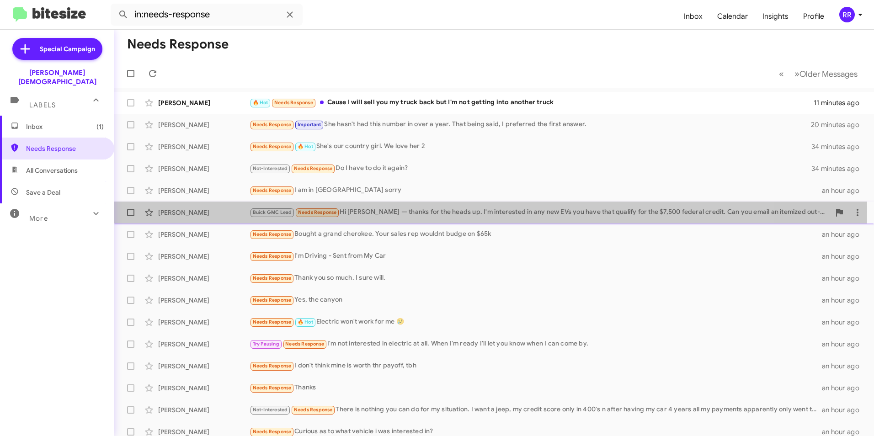
click at [356, 209] on div "Buick GMC Lead Needs Response Hi [PERSON_NAME] — thanks for the heads up. I'm i…" at bounding box center [540, 212] width 581 height 11
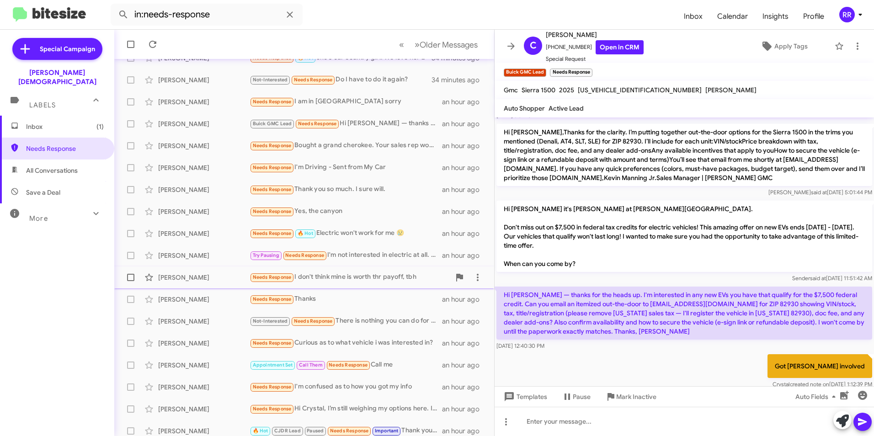
scroll to position [95, 0]
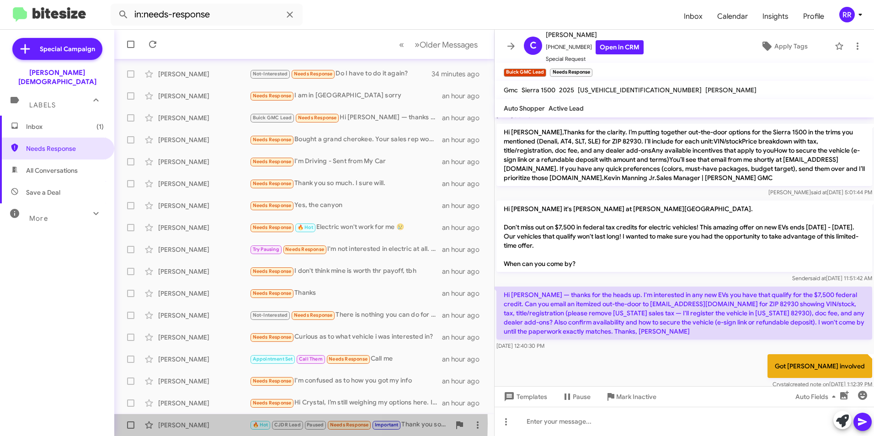
click at [203, 423] on div "[PERSON_NAME]" at bounding box center [203, 425] width 91 height 9
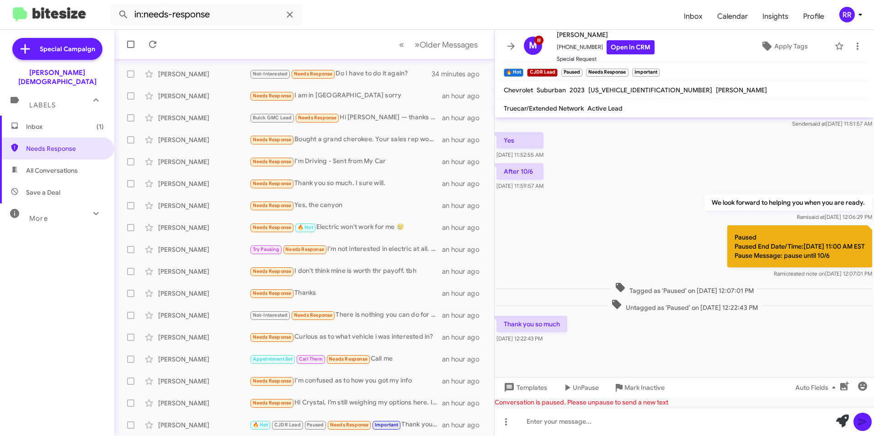
scroll to position [306, 0]
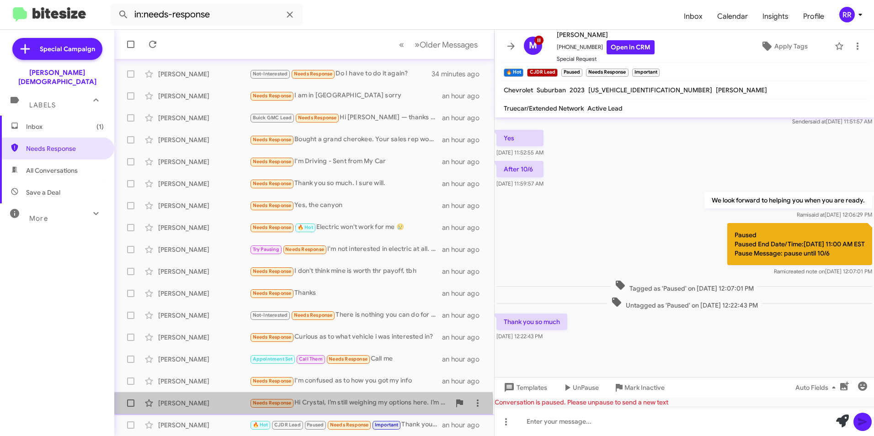
click at [304, 405] on div "Needs Response Hi Crystal, I’m still weighing my options here. I’m considering …" at bounding box center [350, 403] width 201 height 11
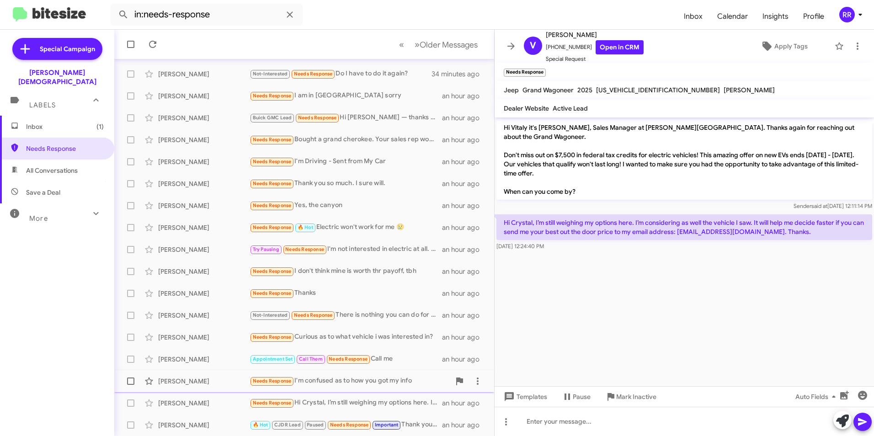
click at [207, 378] on div "[PERSON_NAME]" at bounding box center [203, 381] width 91 height 9
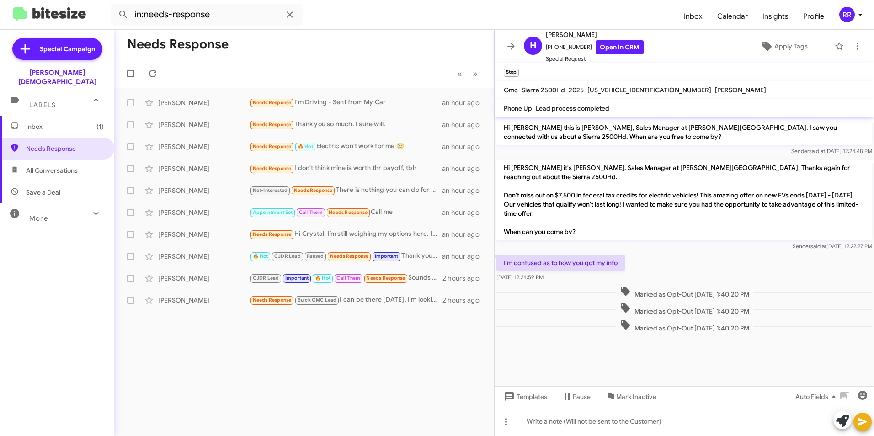
click at [337, 45] on mat-toolbar-row "Needs Response" at bounding box center [304, 44] width 380 height 29
click at [46, 144] on span "Needs Response" at bounding box center [65, 148] width 78 height 9
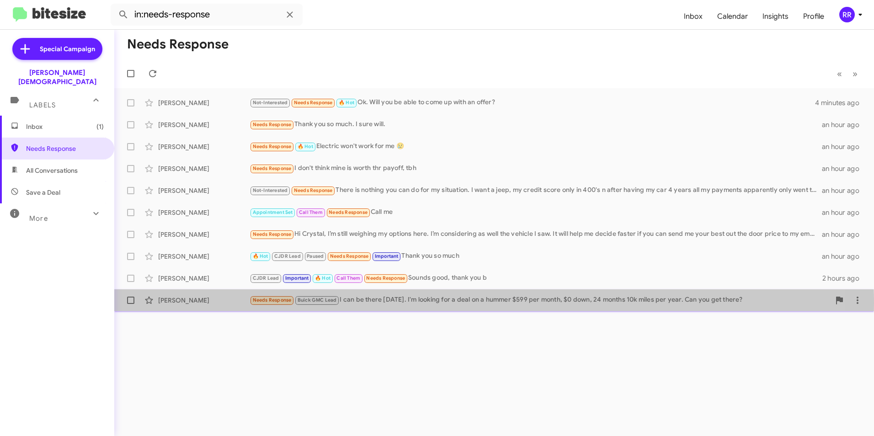
click at [395, 303] on div "Needs Response Buick GMC Lead I can be there [DATE]. I'm looking for a deal on …" at bounding box center [540, 300] width 581 height 11
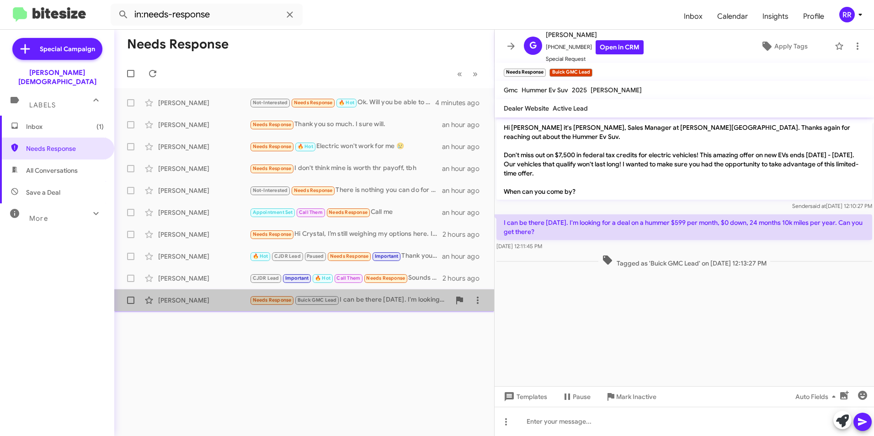
click at [391, 303] on div "Needs Response Buick GMC Lead I can be there [DATE]. I'm looking for a deal on …" at bounding box center [350, 300] width 201 height 11
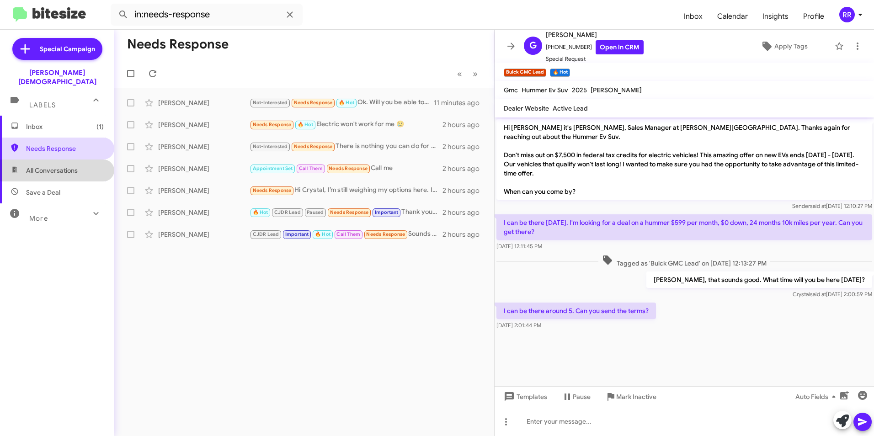
drag, startPoint x: 59, startPoint y: 157, endPoint x: 55, endPoint y: 135, distance: 22.2
click at [59, 166] on span "All Conversations" at bounding box center [52, 170] width 52 height 9
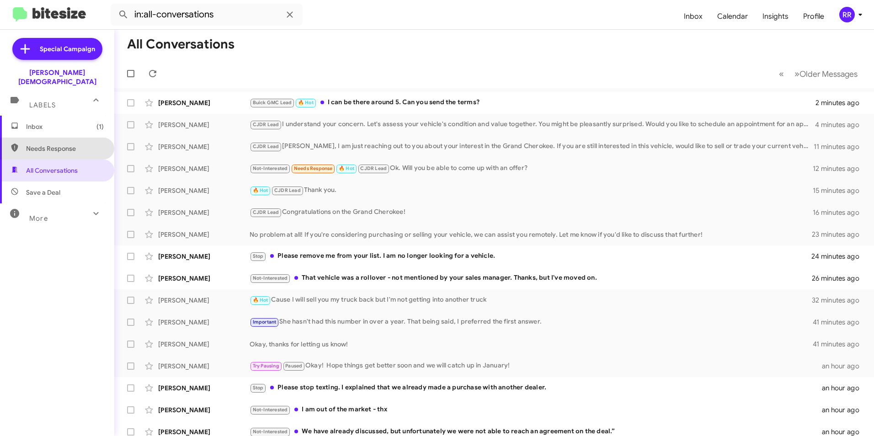
click at [58, 144] on span "Needs Response" at bounding box center [65, 148] width 78 height 9
type input "in:needs-response"
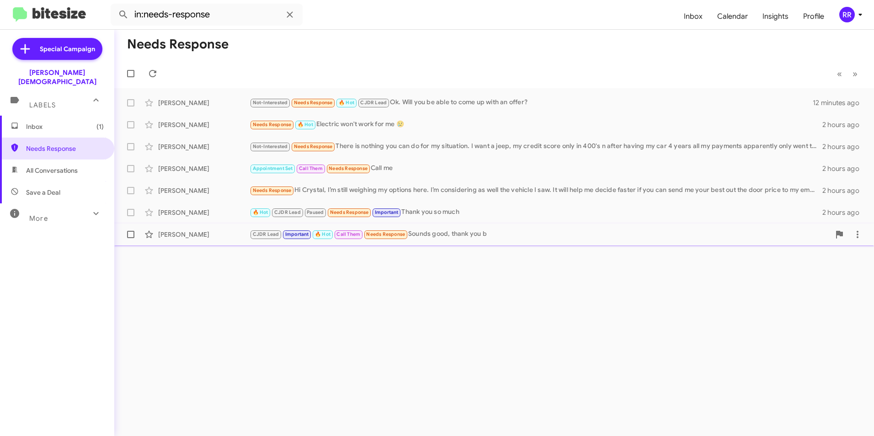
click at [208, 231] on div "[PERSON_NAME]" at bounding box center [203, 234] width 91 height 9
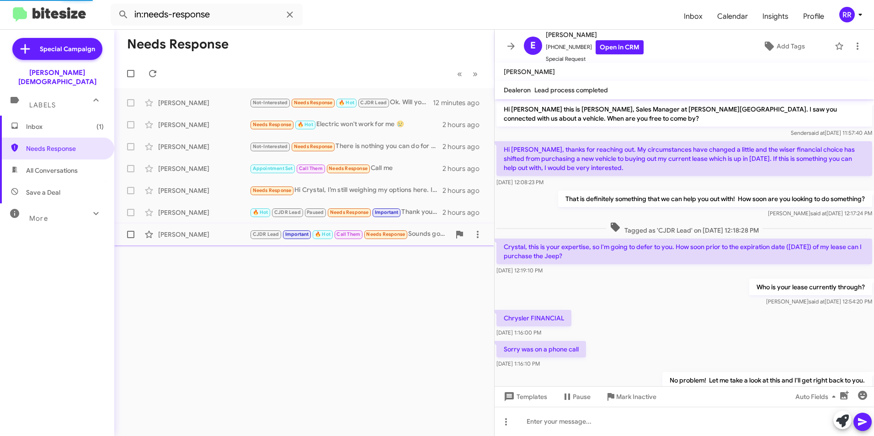
scroll to position [398, 0]
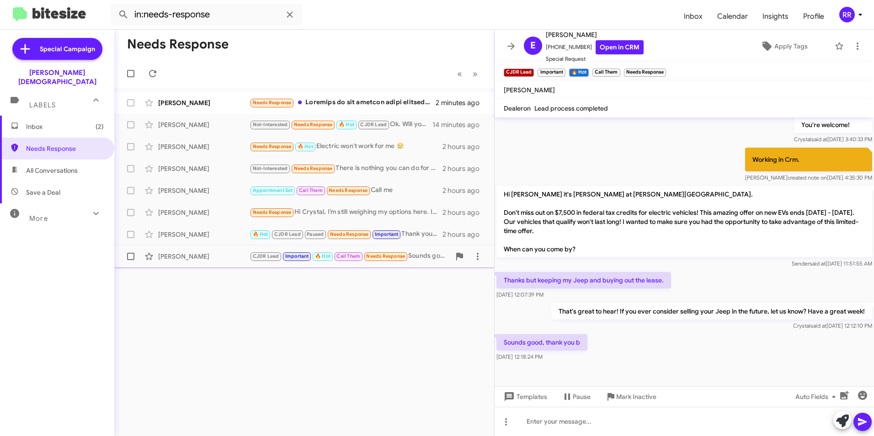
click at [227, 256] on div "[PERSON_NAME]" at bounding box center [203, 256] width 91 height 9
click at [593, 423] on div at bounding box center [685, 421] width 380 height 29
click at [864, 418] on icon at bounding box center [862, 422] width 11 height 11
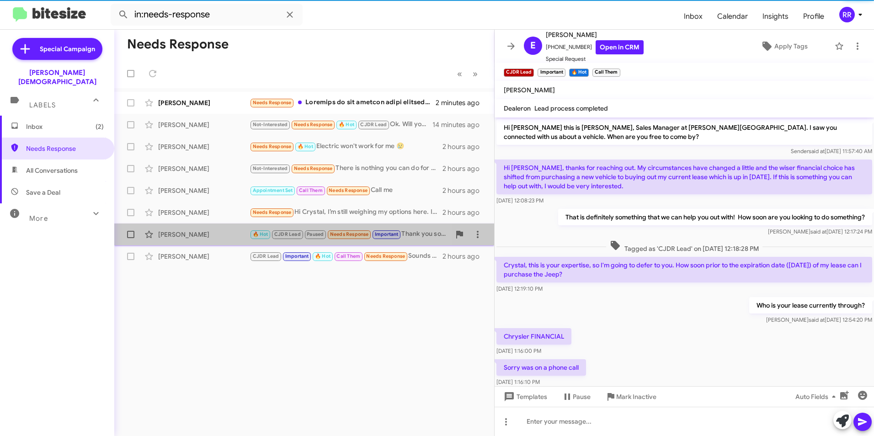
click at [183, 231] on div "[PERSON_NAME]" at bounding box center [203, 234] width 91 height 9
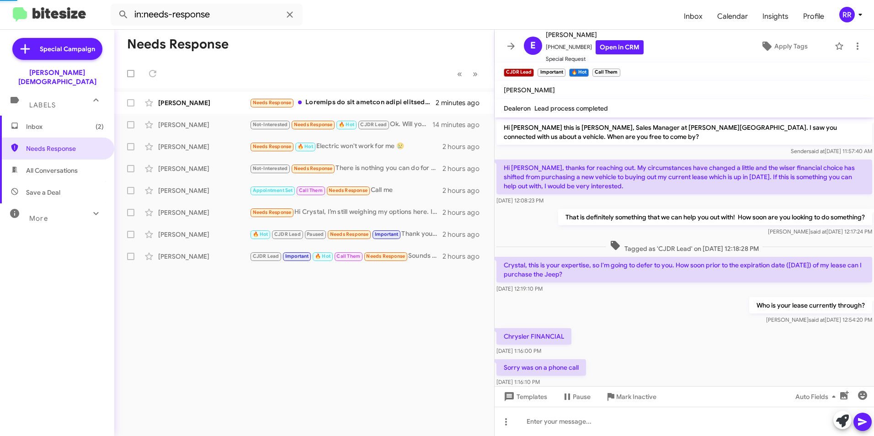
scroll to position [297, 0]
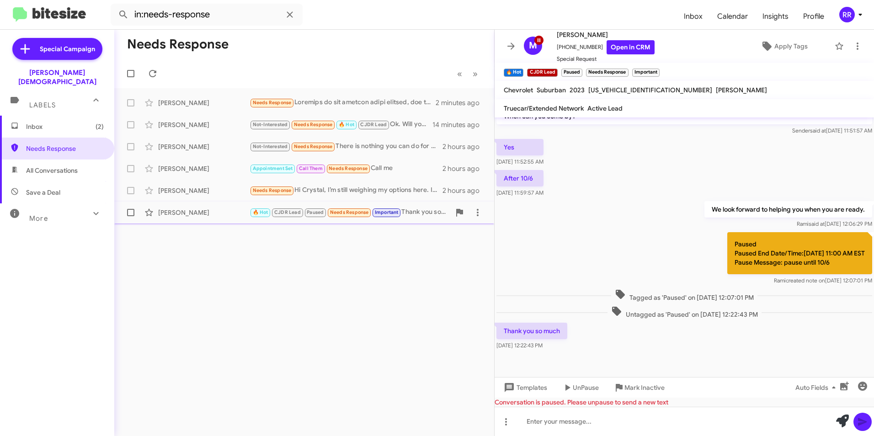
click at [191, 215] on div "[PERSON_NAME]" at bounding box center [203, 212] width 91 height 9
click at [169, 187] on div "[PERSON_NAME]" at bounding box center [203, 190] width 91 height 9
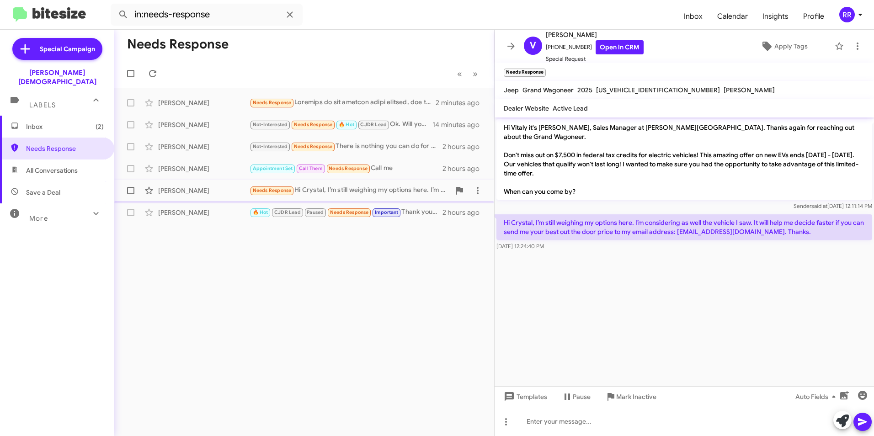
click at [169, 187] on div "[PERSON_NAME]" at bounding box center [203, 190] width 91 height 9
click at [187, 169] on div "[PERSON_NAME]" at bounding box center [203, 168] width 91 height 9
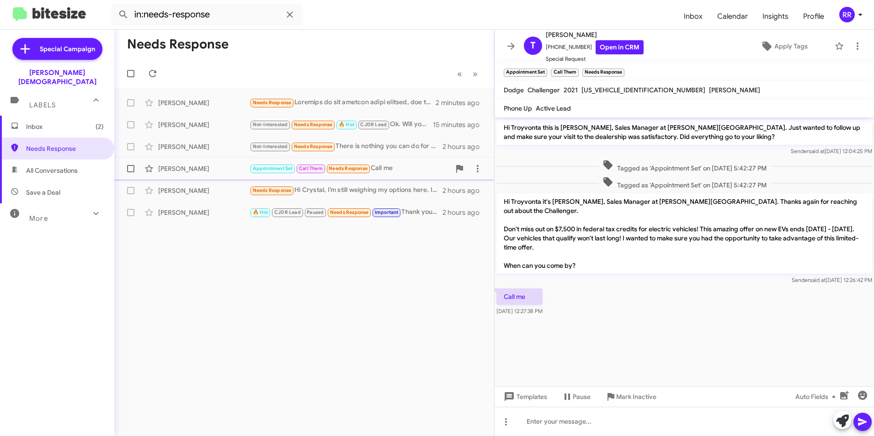
click at [200, 163] on div "[PERSON_NAME] Appointment Set Call Them Needs Response Call me 2 hours ago" at bounding box center [304, 169] width 365 height 18
click at [172, 173] on div "[PERSON_NAME] Appointment Set Call Them Needs Response Call me 2 hours ago" at bounding box center [304, 169] width 365 height 18
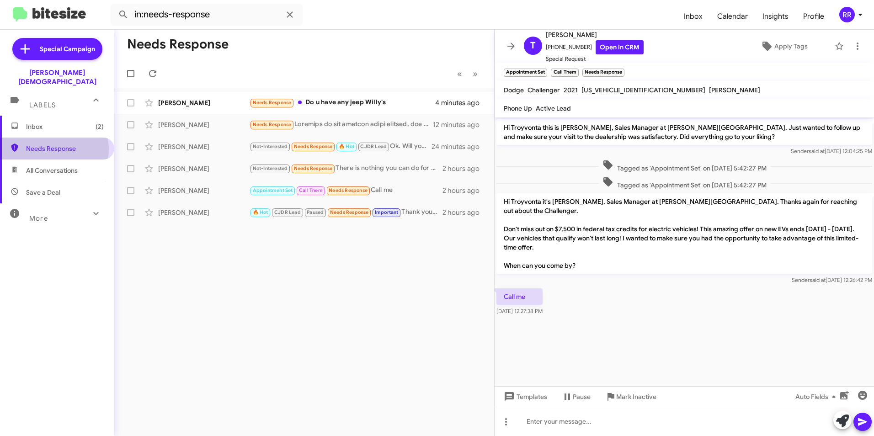
click at [52, 144] on span "Needs Response" at bounding box center [65, 148] width 78 height 9
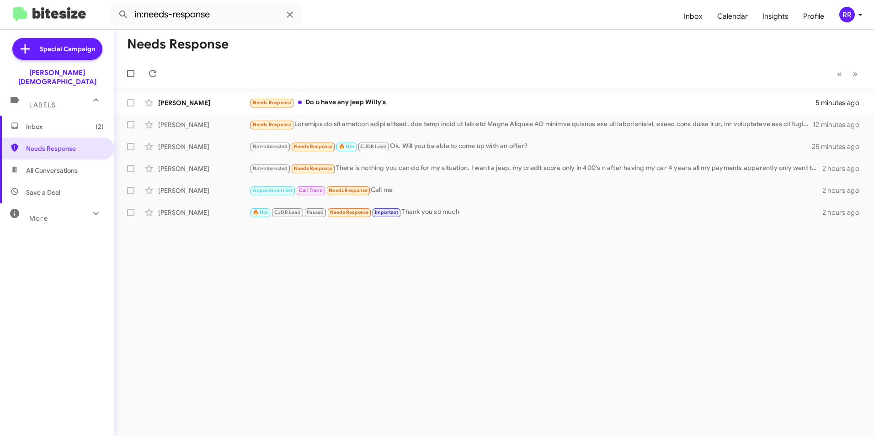
click at [231, 288] on div "Needs Response « Previous » Next [PERSON_NAME] Needs Response Do u have any jee…" at bounding box center [494, 233] width 760 height 407
click at [35, 122] on span "Inbox (2)" at bounding box center [65, 126] width 78 height 9
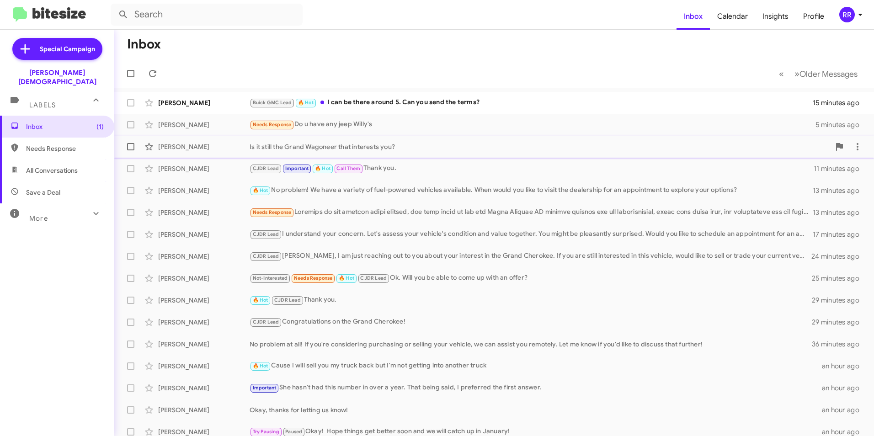
click at [199, 147] on div "[PERSON_NAME]" at bounding box center [203, 146] width 91 height 9
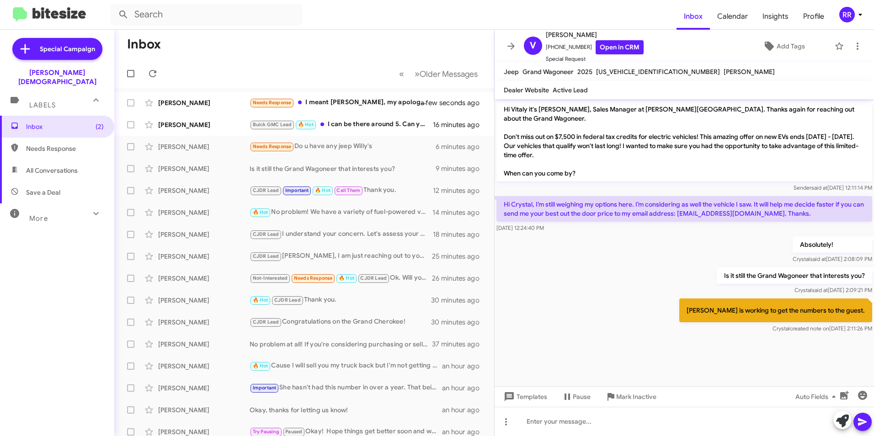
click at [46, 144] on span "Needs Response" at bounding box center [65, 148] width 78 height 9
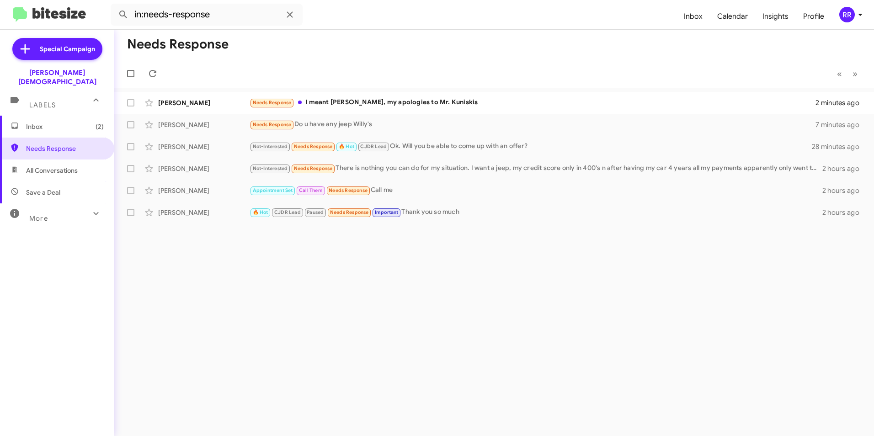
click at [68, 166] on span "All Conversations" at bounding box center [52, 170] width 52 height 9
type input "in:all-conversations"
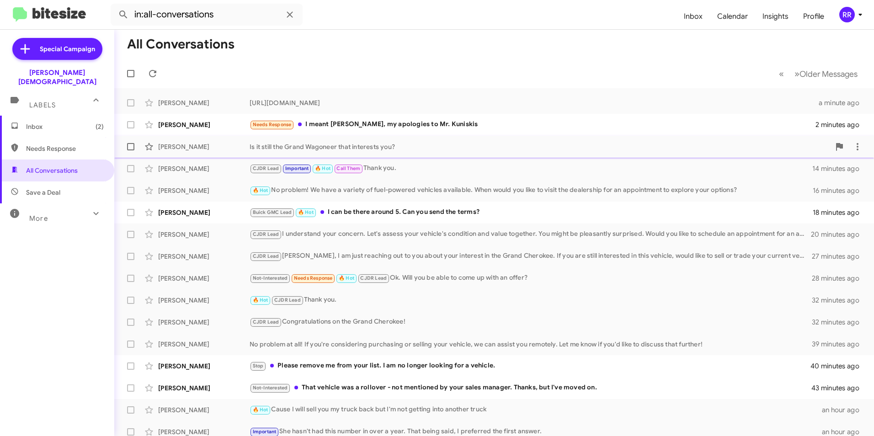
click at [183, 149] on div "[PERSON_NAME]" at bounding box center [203, 146] width 91 height 9
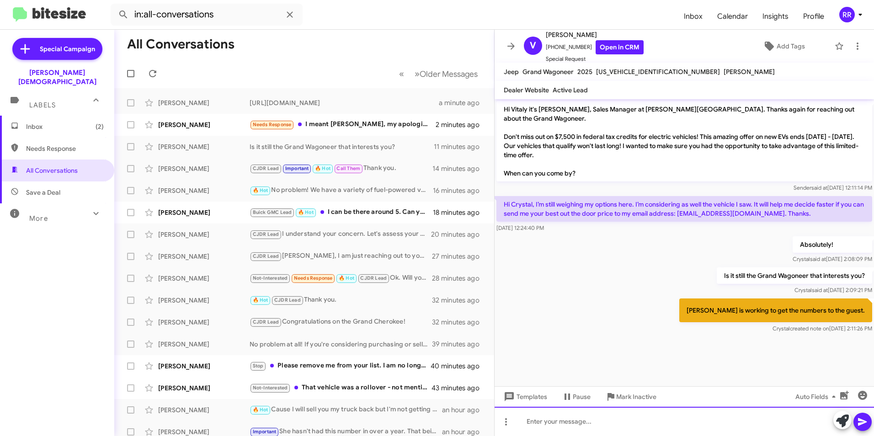
click at [559, 425] on div at bounding box center [685, 421] width 380 height 29
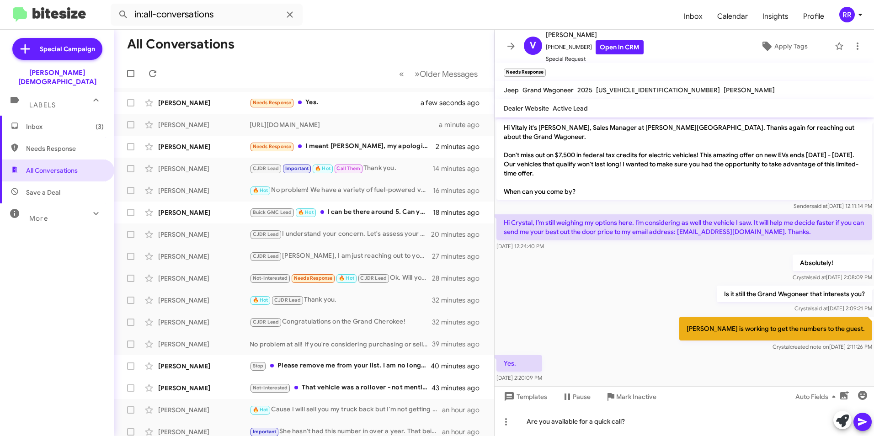
click at [862, 423] on icon at bounding box center [862, 422] width 9 height 8
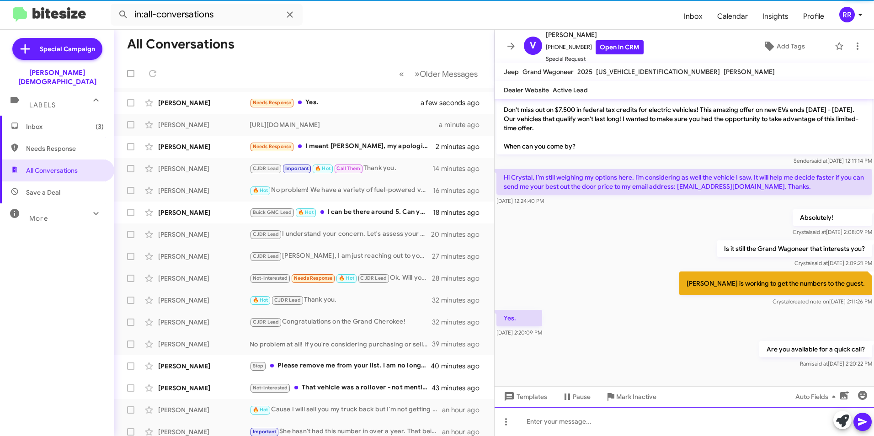
scroll to position [27, 0]
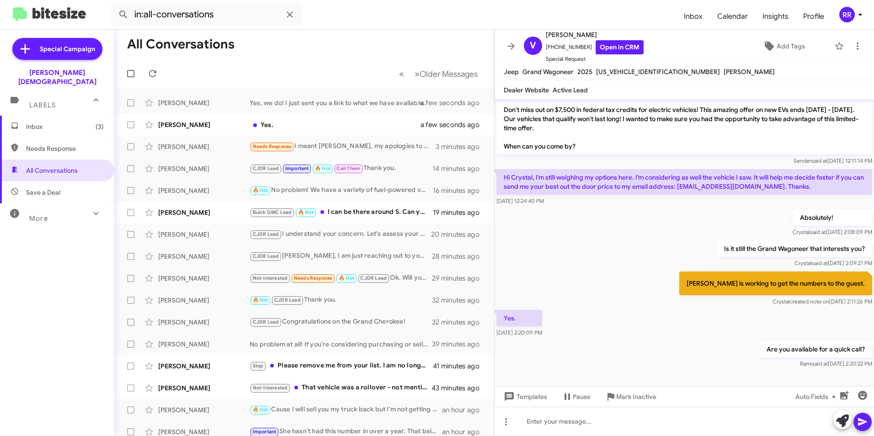
click at [71, 144] on span "Needs Response" at bounding box center [65, 148] width 78 height 9
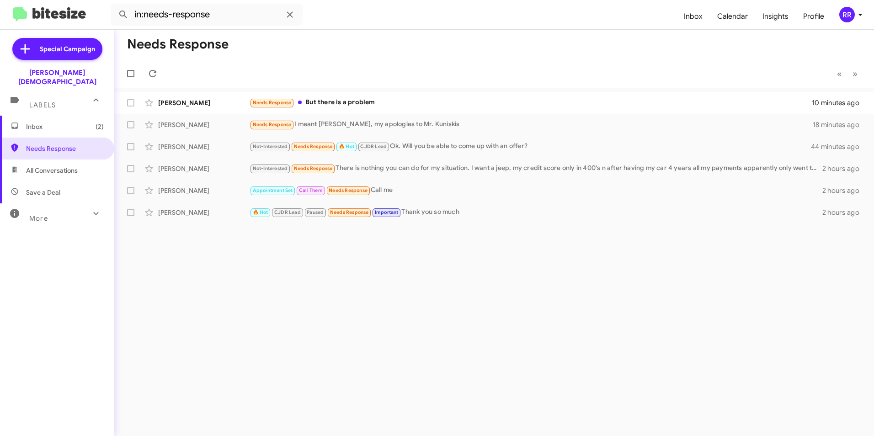
click at [55, 166] on span "All Conversations" at bounding box center [52, 170] width 52 height 9
type input "in:all-conversations"
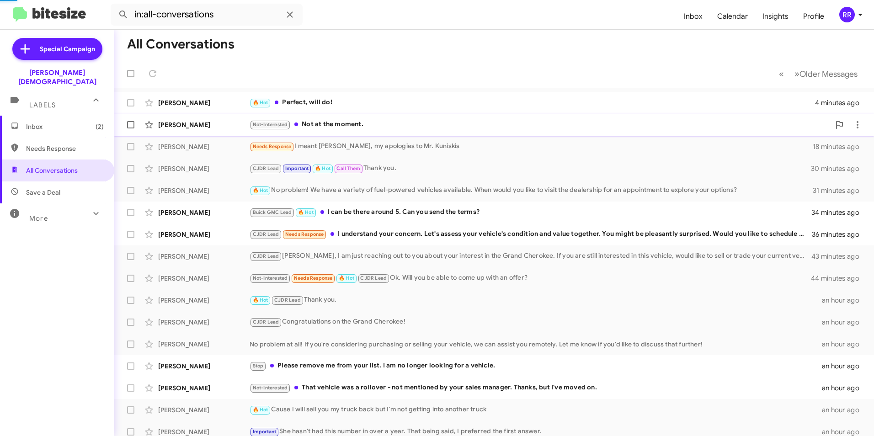
click at [175, 123] on div "[PERSON_NAME]" at bounding box center [203, 124] width 91 height 9
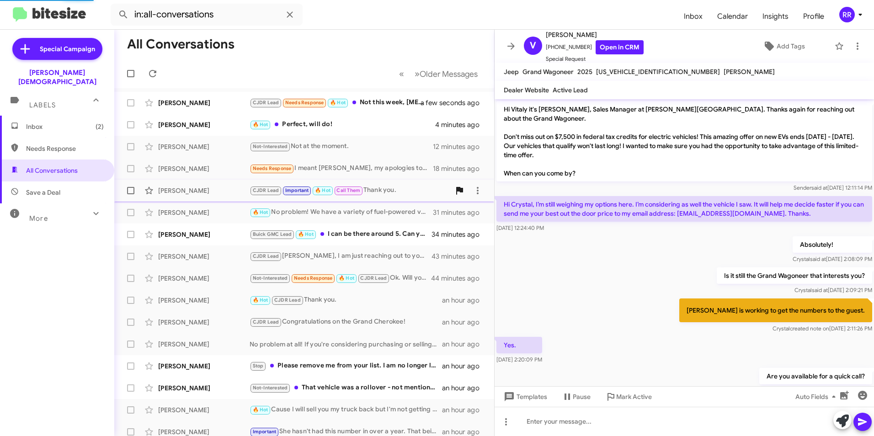
scroll to position [84, 0]
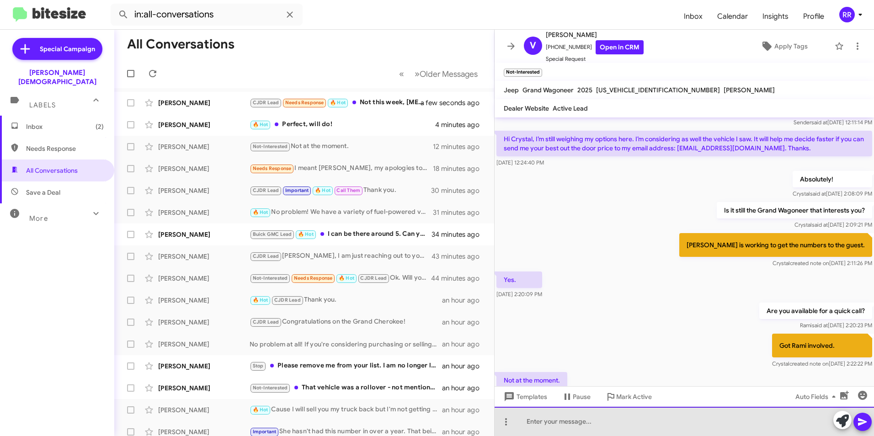
click at [566, 422] on div at bounding box center [685, 421] width 380 height 29
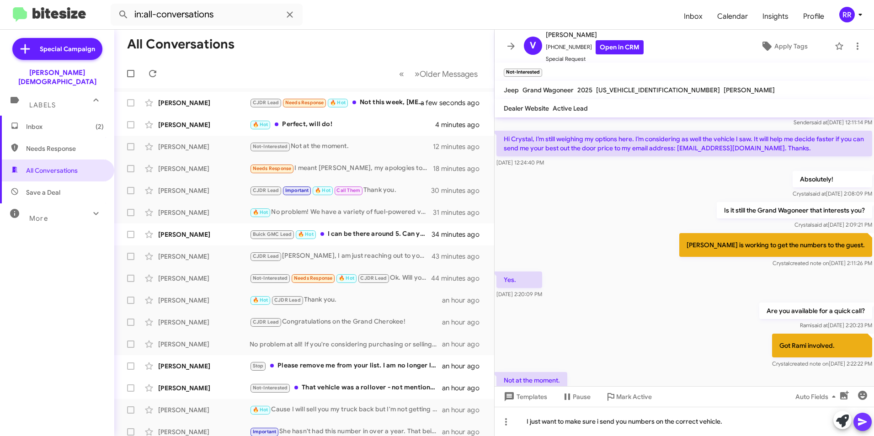
click at [860, 422] on icon at bounding box center [862, 422] width 11 height 11
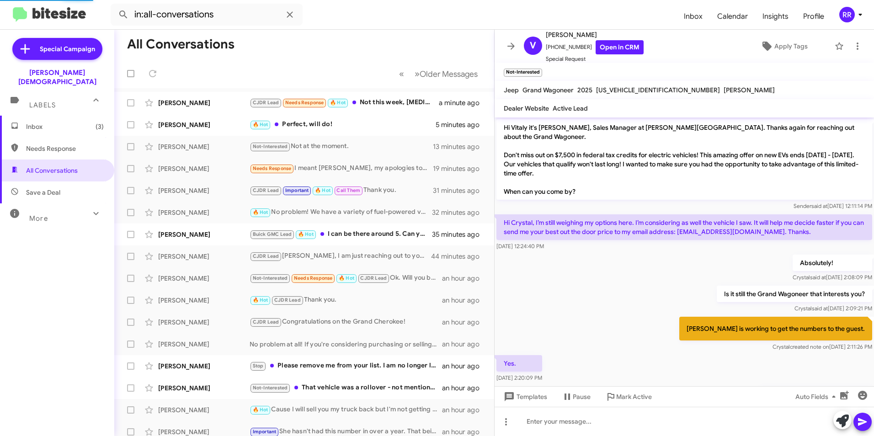
scroll to position [205, 0]
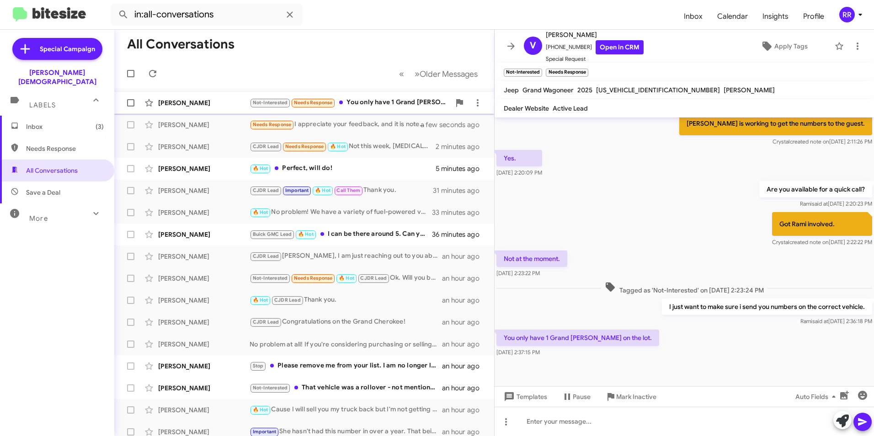
click at [370, 105] on div "Not-Interested Needs Response You only have 1 Grand [PERSON_NAME] on the lot." at bounding box center [350, 102] width 201 height 11
drag, startPoint x: 545, startPoint y: 416, endPoint x: 538, endPoint y: 411, distance: 8.2
click at [545, 416] on div at bounding box center [685, 421] width 380 height 29
click at [862, 427] on icon at bounding box center [862, 422] width 11 height 11
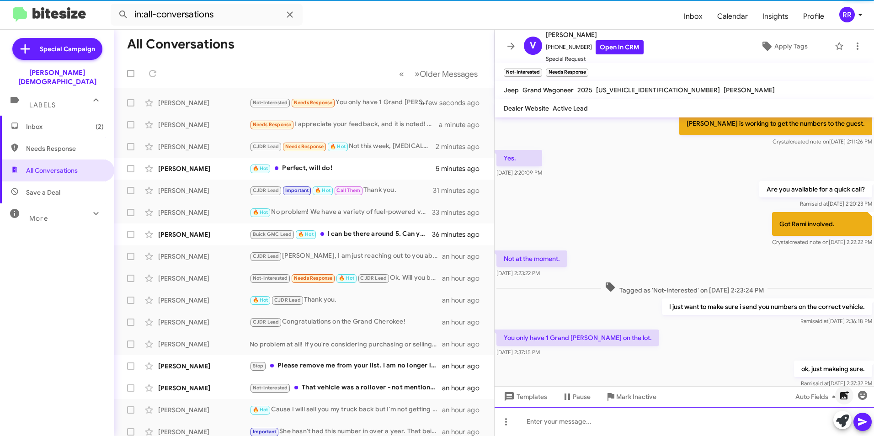
scroll to position [0, 0]
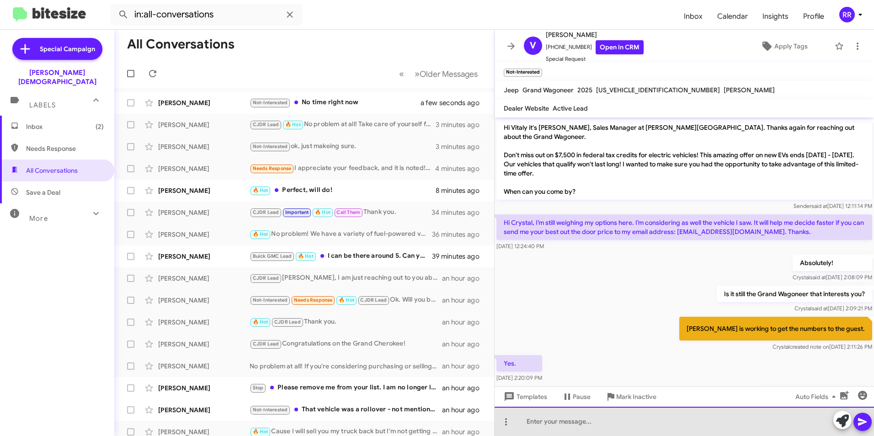
drag, startPoint x: 615, startPoint y: 420, endPoint x: 610, endPoint y: 406, distance: 15.6
click at [615, 420] on div at bounding box center [685, 421] width 380 height 29
drag, startPoint x: 570, startPoint y: 424, endPoint x: 511, endPoint y: 421, distance: 59.1
click at [507, 422] on div "ok, just emailed that" at bounding box center [685, 421] width 380 height 29
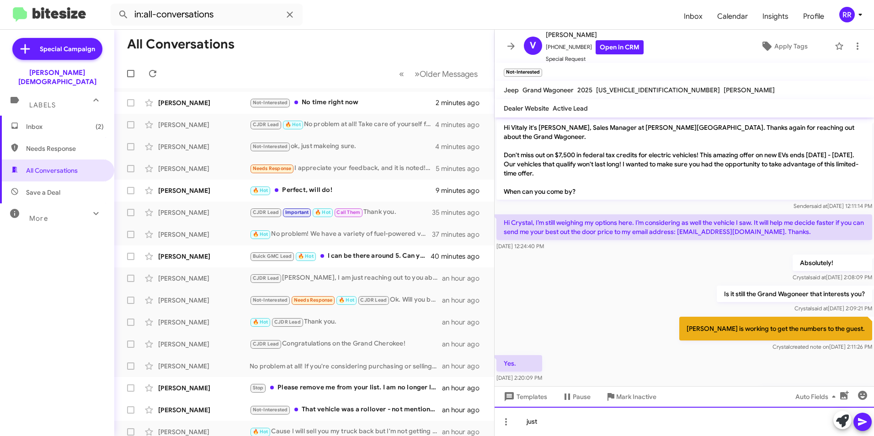
click at [562, 425] on div "just" at bounding box center [685, 421] width 380 height 29
click at [867, 424] on icon at bounding box center [862, 422] width 11 height 11
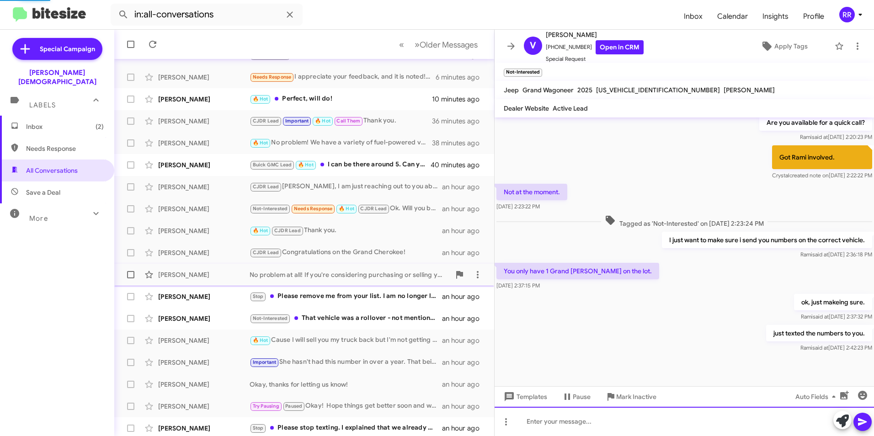
scroll to position [95, 0]
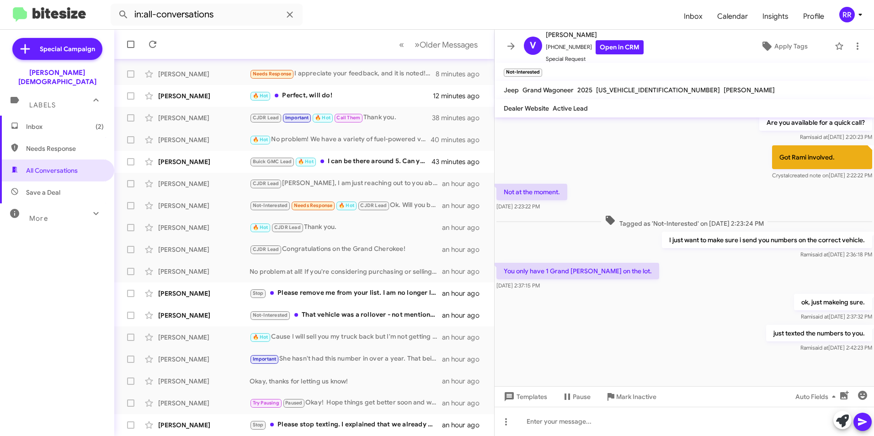
click at [46, 144] on span "Needs Response" at bounding box center [65, 148] width 78 height 9
type input "in:needs-response"
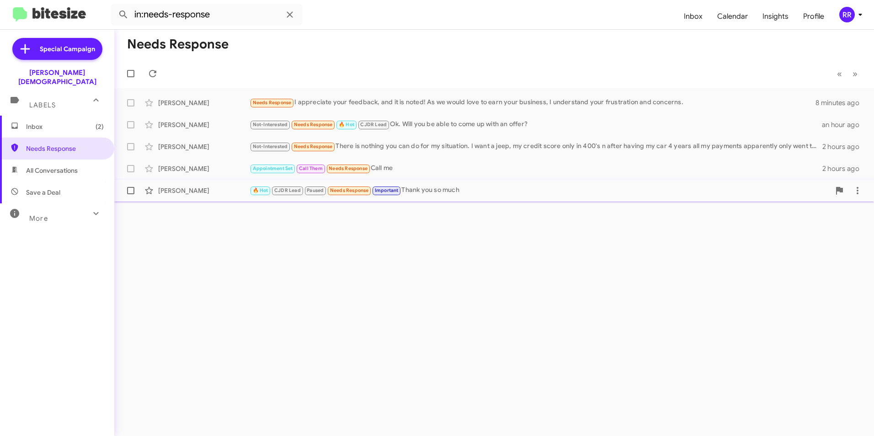
click at [216, 185] on div "[PERSON_NAME] 🔥 Hot CJDR Lead Paused Needs Response Important Thank you so much…" at bounding box center [494, 191] width 745 height 18
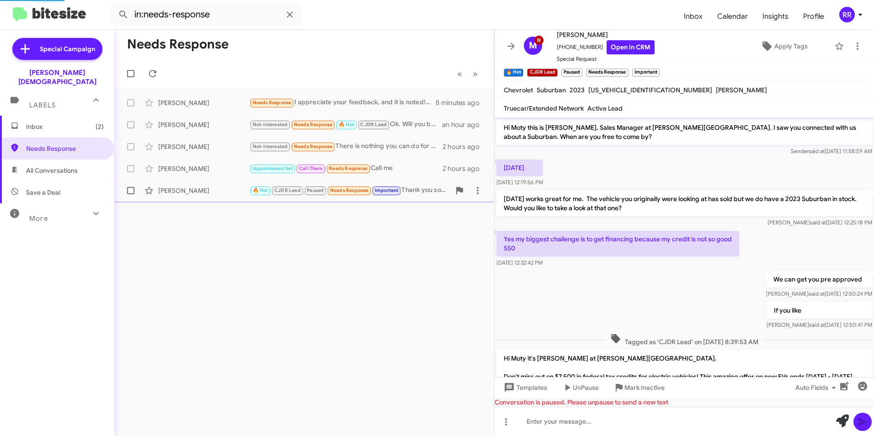
scroll to position [288, 0]
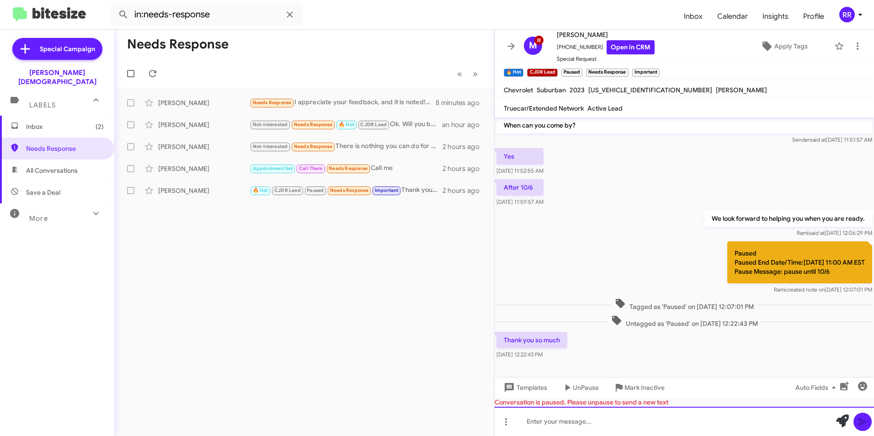
click at [556, 427] on div at bounding box center [685, 421] width 380 height 29
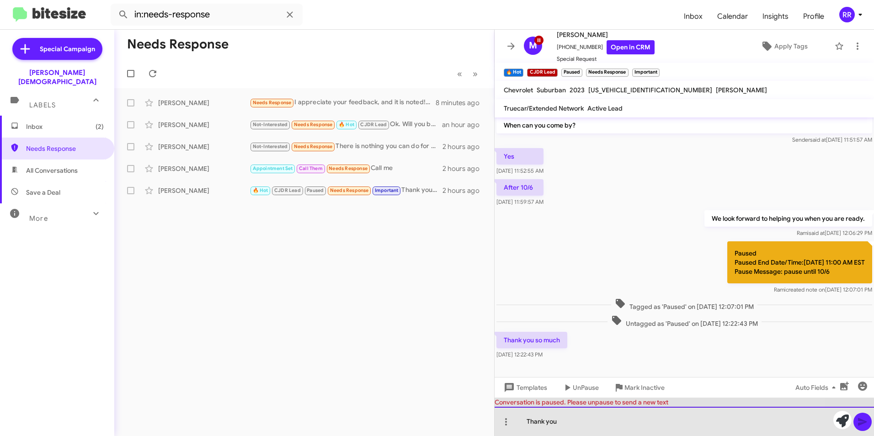
drag, startPoint x: 560, startPoint y: 423, endPoint x: 466, endPoint y: 420, distance: 93.8
click at [467, 421] on div "Needs Response « Previous » Next [PERSON_NAME] Needs Response I appreciate your…" at bounding box center [494, 233] width 760 height 407
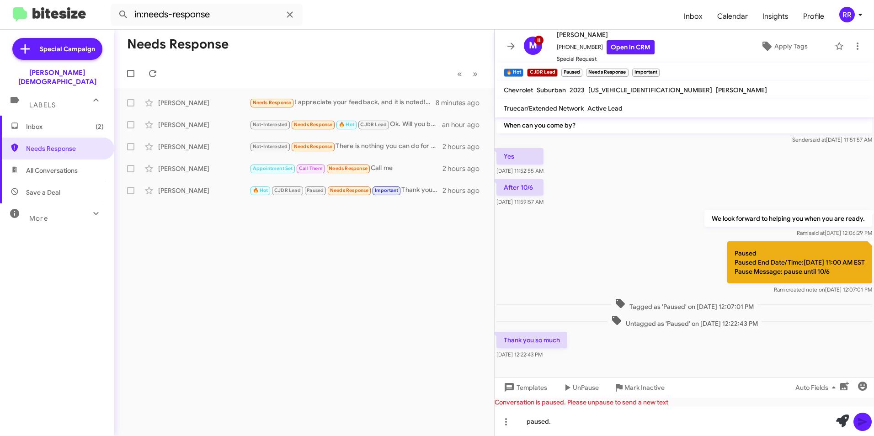
click at [853, 420] on div at bounding box center [853, 421] width 38 height 20
click at [605, 423] on div "paused." at bounding box center [685, 421] width 380 height 29
click at [509, 421] on icon at bounding box center [506, 422] width 11 height 11
click at [524, 399] on button "note" at bounding box center [525, 398] width 57 height 22
click at [714, 426] on div "paused." at bounding box center [685, 421] width 380 height 29
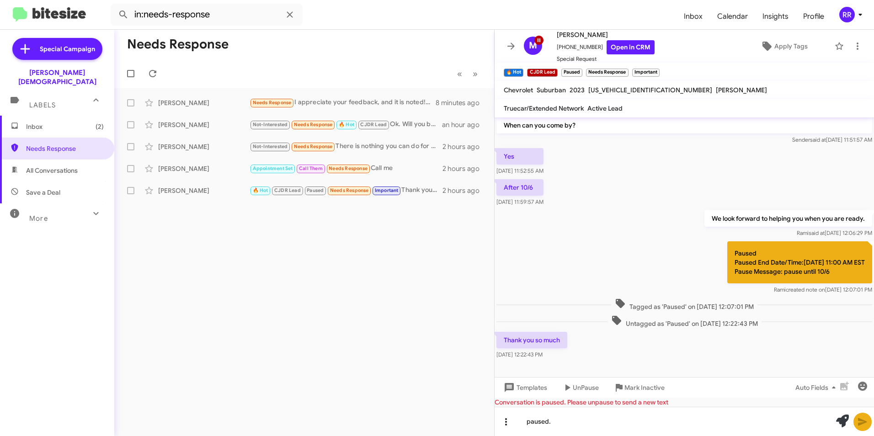
click at [509, 423] on icon at bounding box center [506, 422] width 11 height 11
click at [532, 401] on button "note" at bounding box center [525, 398] width 57 height 22
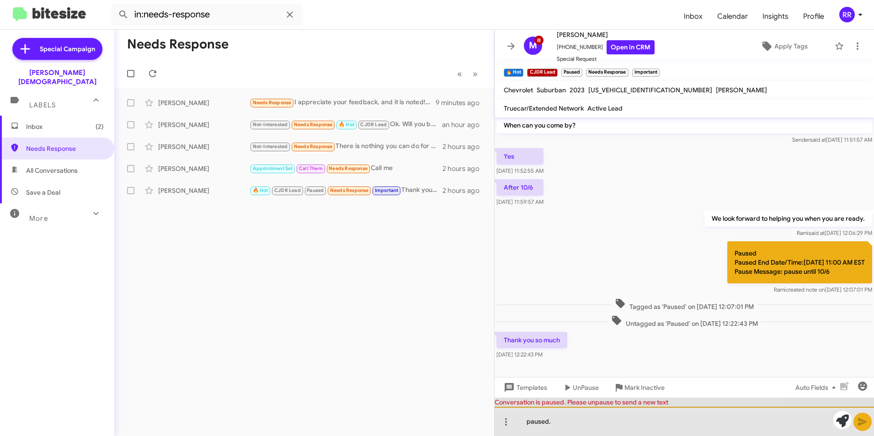
click at [597, 425] on div "paused." at bounding box center [685, 421] width 380 height 29
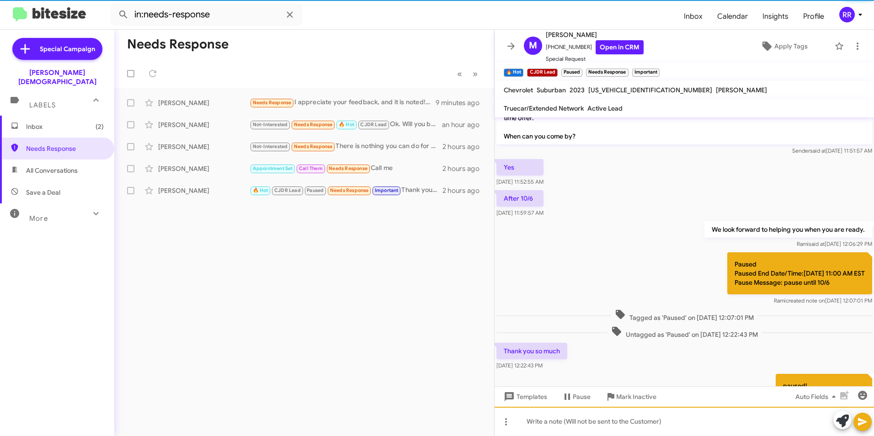
scroll to position [338, 0]
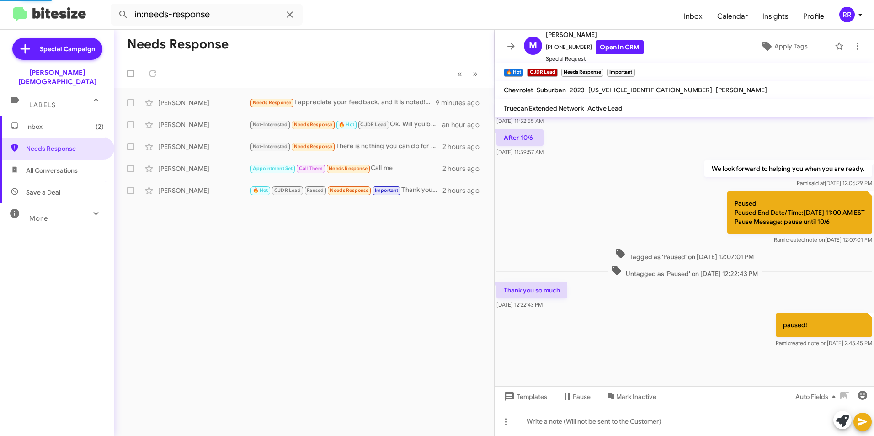
click at [342, 308] on div "Needs Response « Previous » Next [PERSON_NAME] Needs Response I appreciate your…" at bounding box center [304, 233] width 380 height 407
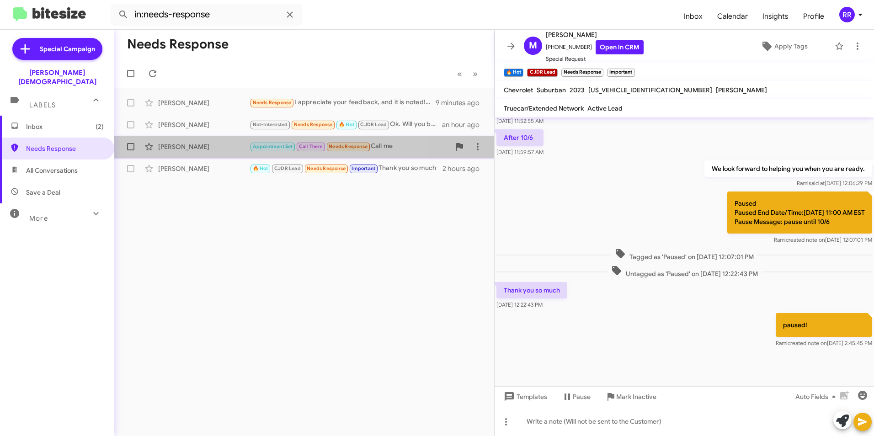
click at [171, 150] on div "[PERSON_NAME]" at bounding box center [203, 146] width 91 height 9
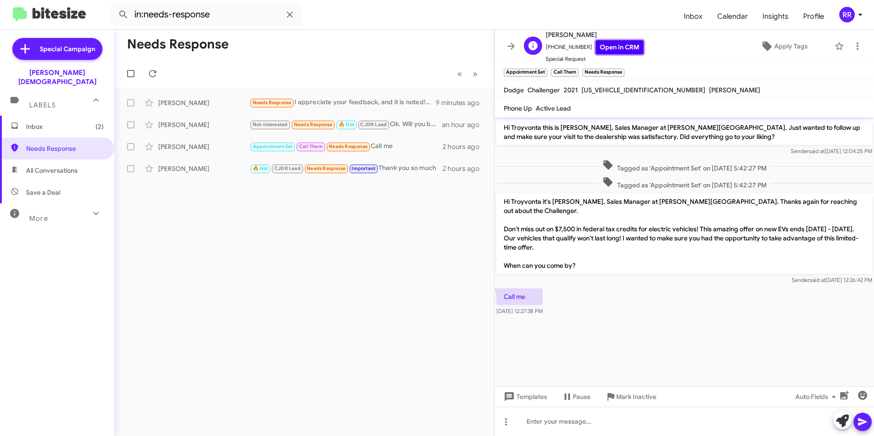
click at [616, 45] on link "Open in CRM" at bounding box center [620, 47] width 48 height 14
click at [581, 419] on div at bounding box center [685, 421] width 380 height 29
click at [866, 422] on icon at bounding box center [862, 422] width 9 height 8
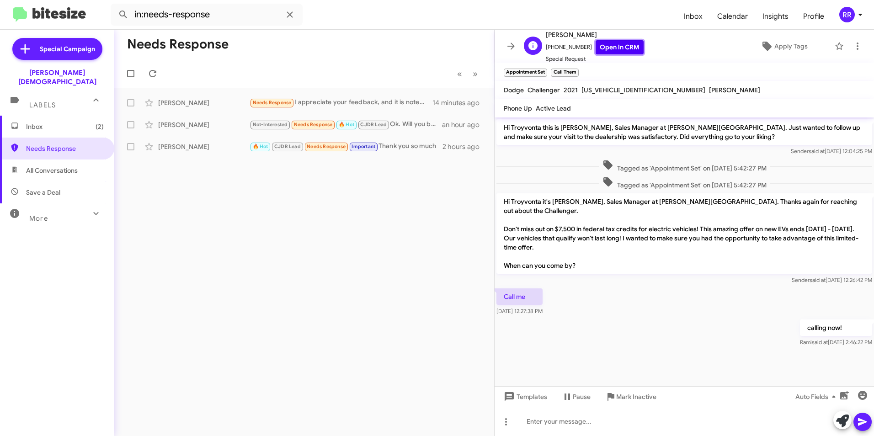
click at [621, 48] on link "Open in CRM" at bounding box center [620, 47] width 48 height 14
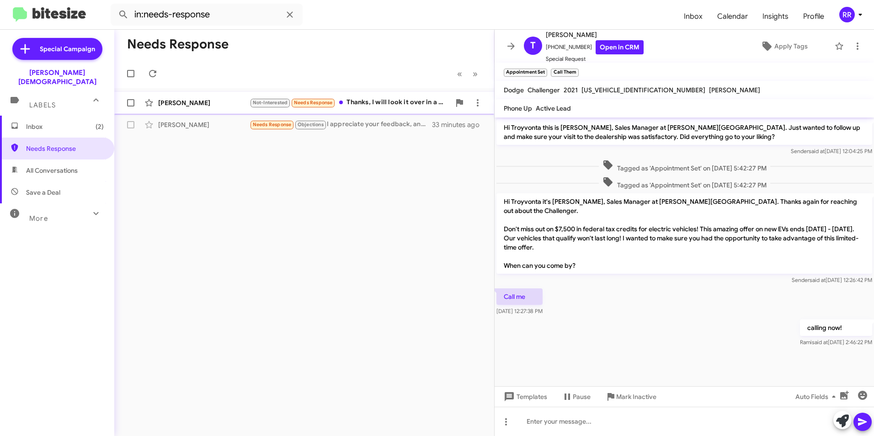
click at [169, 105] on div "[PERSON_NAME]" at bounding box center [203, 102] width 91 height 9
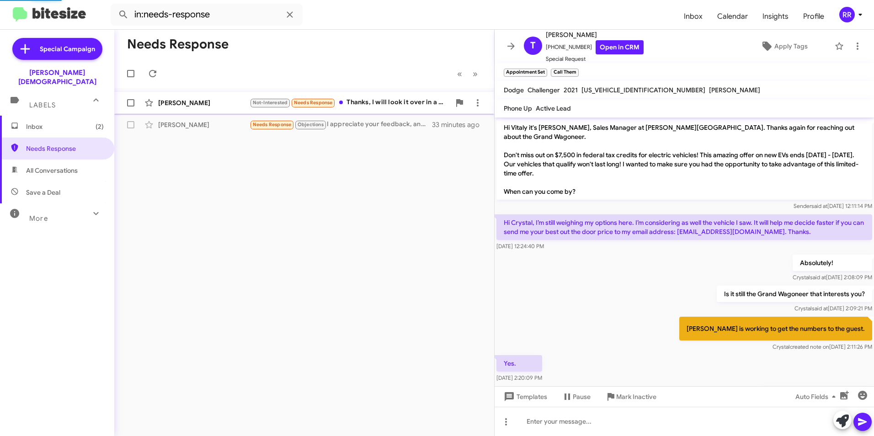
scroll to position [305, 0]
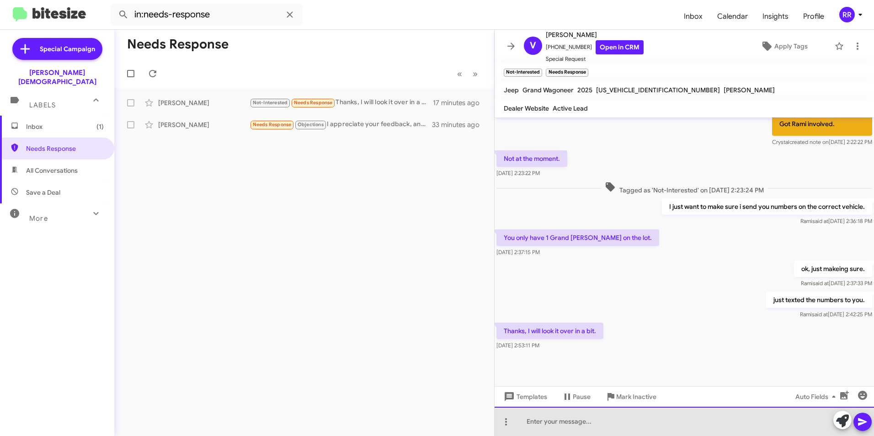
click at [574, 421] on div at bounding box center [685, 421] width 380 height 29
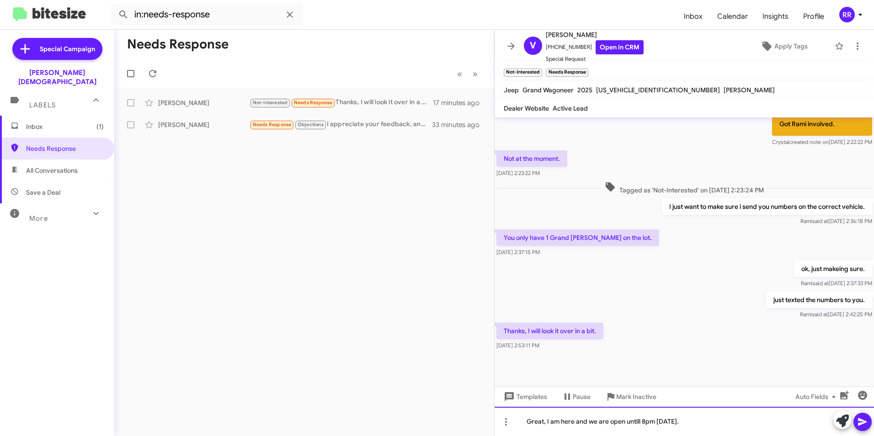
drag, startPoint x: 569, startPoint y: 417, endPoint x: 645, endPoint y: 419, distance: 75.5
click at [713, 411] on div "Great, I am here and we are open untill 8pm [DATE]." at bounding box center [685, 421] width 380 height 29
click at [862, 422] on icon at bounding box center [862, 422] width 9 height 8
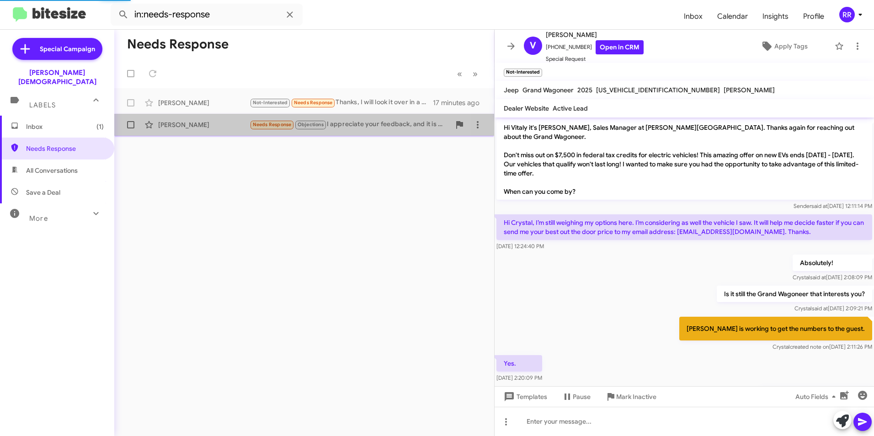
click at [193, 119] on div "[PERSON_NAME] Needs Response Objections I appreciate your feedback, and it is n…" at bounding box center [304, 125] width 365 height 18
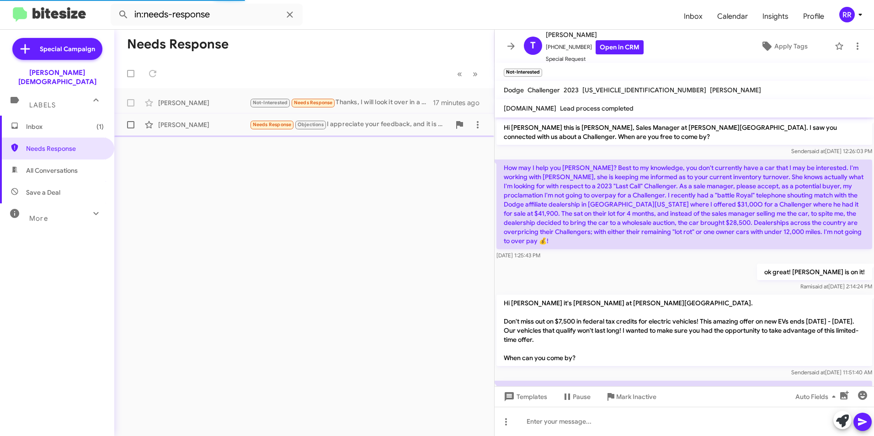
scroll to position [273, 0]
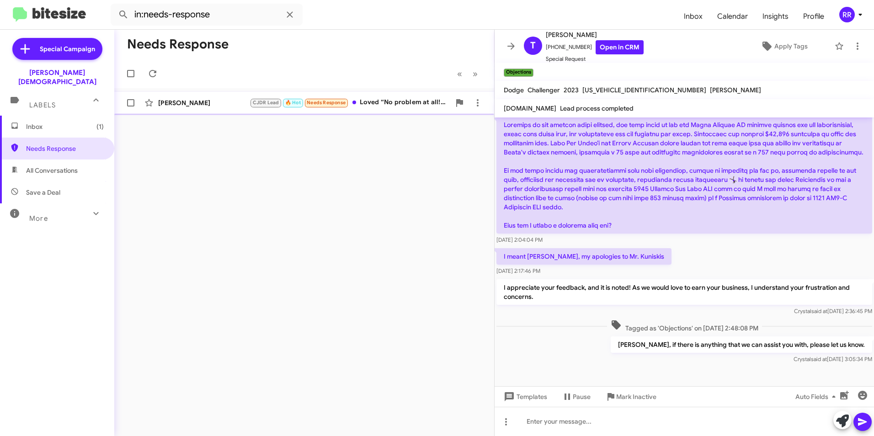
click at [182, 107] on div "[PERSON_NAME]" at bounding box center [203, 102] width 91 height 9
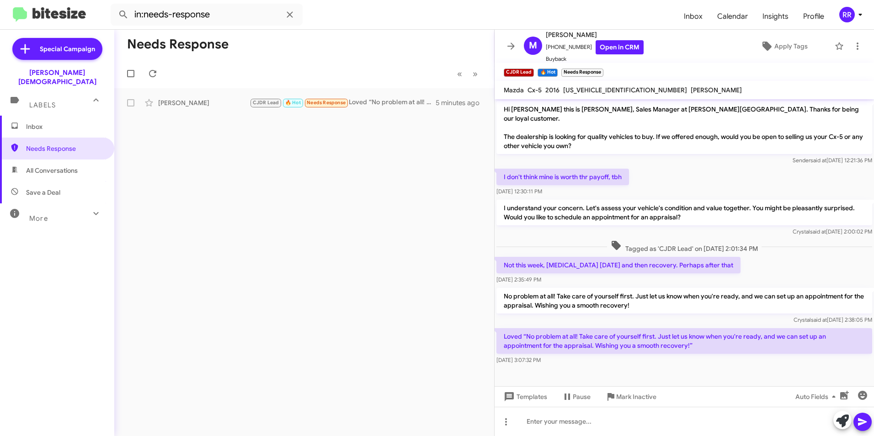
click at [49, 122] on span "Inbox" at bounding box center [65, 126] width 78 height 9
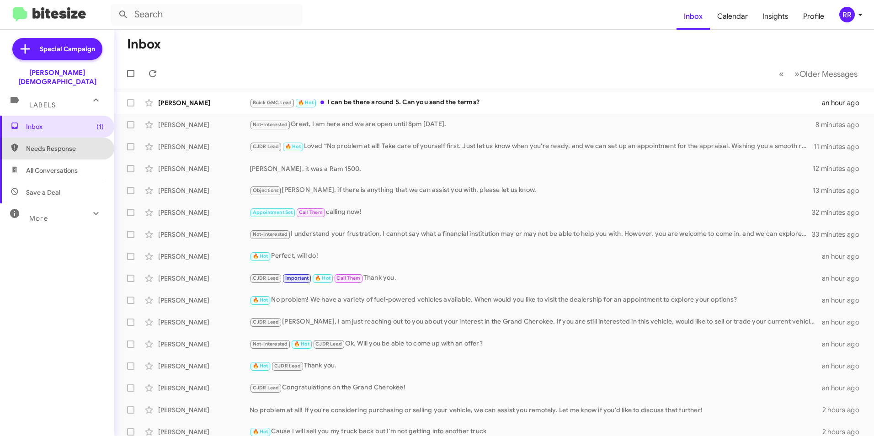
click at [57, 144] on span "Needs Response" at bounding box center [65, 148] width 78 height 9
type input "in:needs-response"
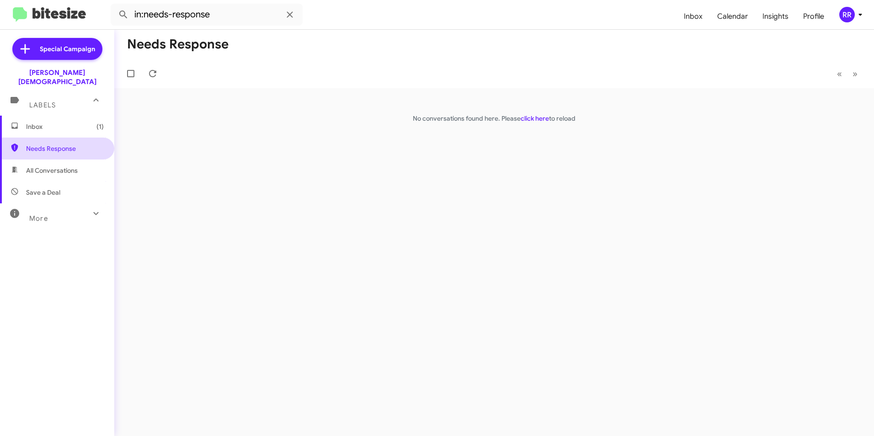
click at [32, 150] on span "Needs Response" at bounding box center [57, 149] width 114 height 22
click at [40, 144] on span "Needs Response" at bounding box center [65, 148] width 78 height 9
click at [54, 122] on span "Inbox (1)" at bounding box center [65, 126] width 78 height 9
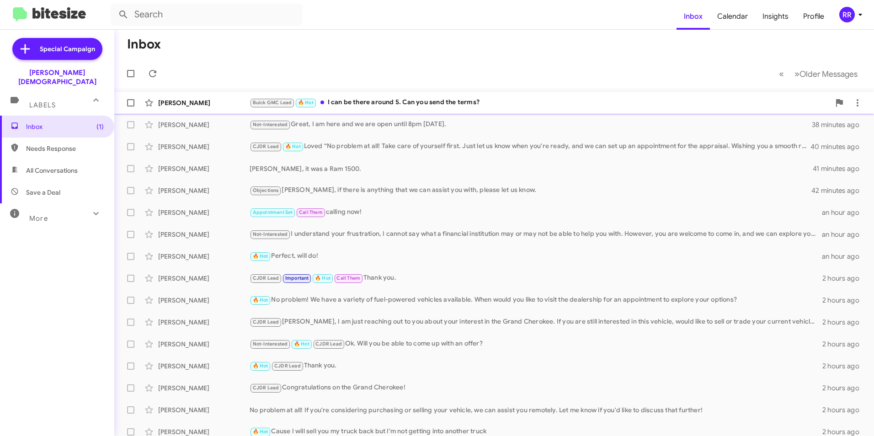
click at [186, 94] on div "[PERSON_NAME] Buick GMC Lead 🔥 Hot I can be there around 5. Can you send the te…" at bounding box center [494, 103] width 745 height 18
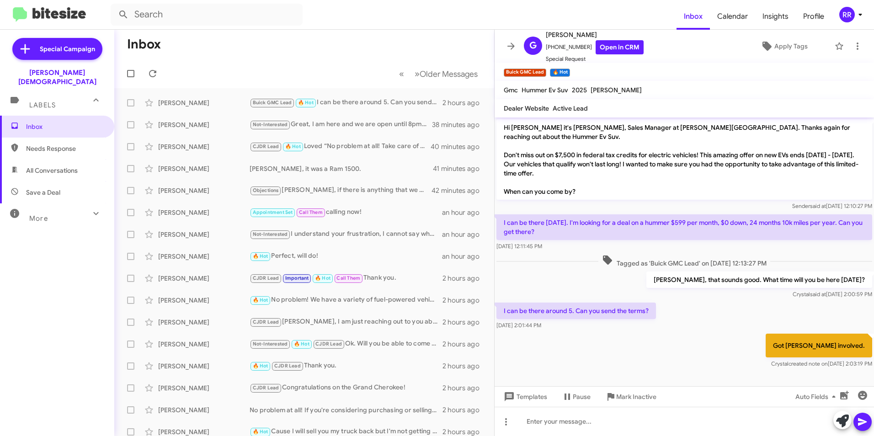
click at [47, 144] on span "Needs Response" at bounding box center [65, 148] width 78 height 9
type input "in:needs-response"
